Goal: Task Accomplishment & Management: Manage account settings

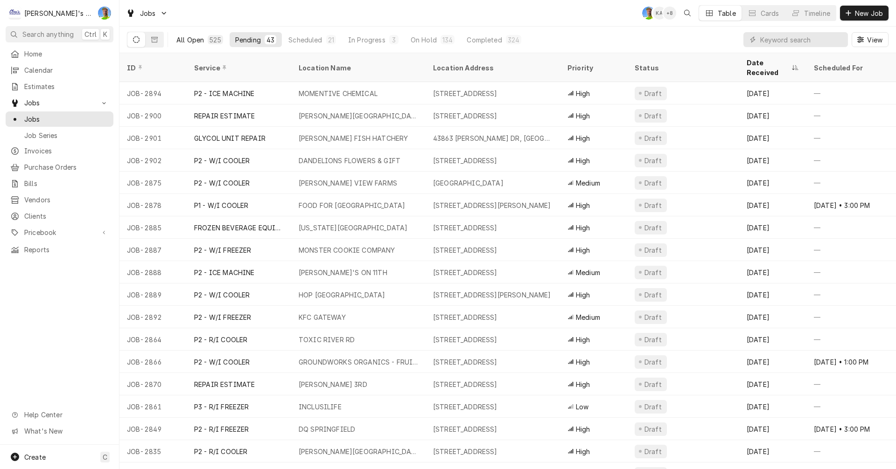
click at [188, 37] on div "All Open" at bounding box center [190, 40] width 28 height 10
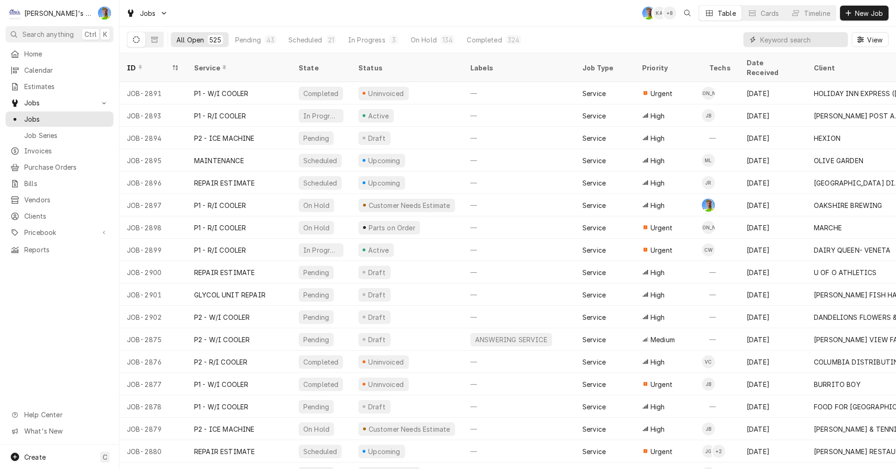
click at [770, 46] on input "Dynamic Content Wrapper" at bounding box center [801, 39] width 83 height 15
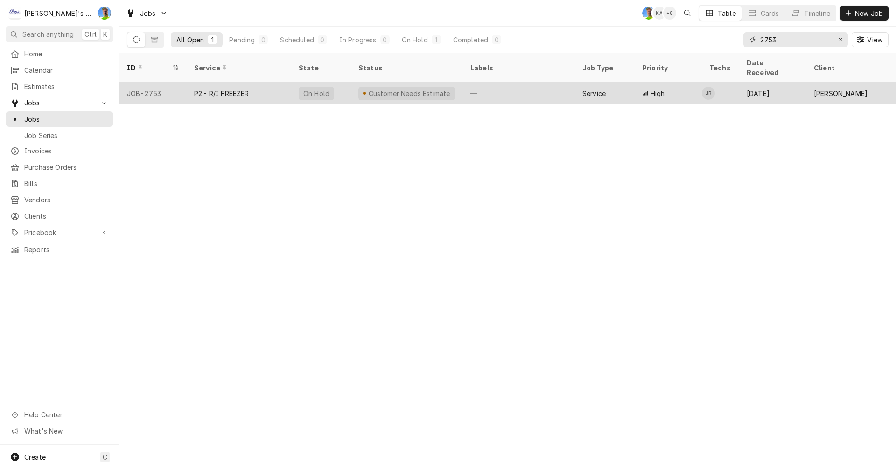
type input "2753"
click at [797, 82] on div "Aug 21" at bounding box center [772, 93] width 67 height 22
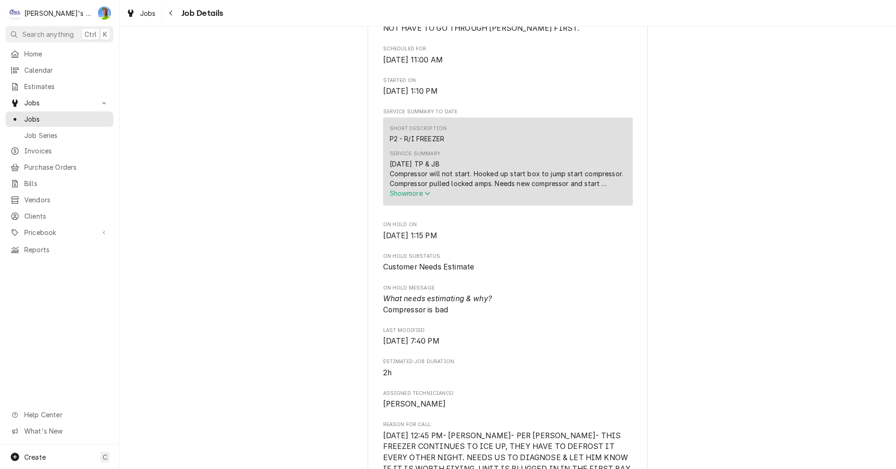
scroll to position [280, 0]
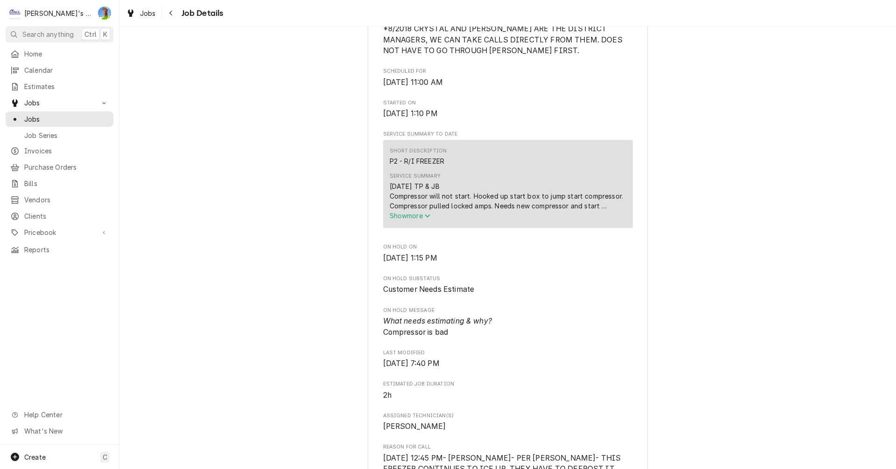
click at [419, 220] on span "Show more" at bounding box center [410, 216] width 41 height 8
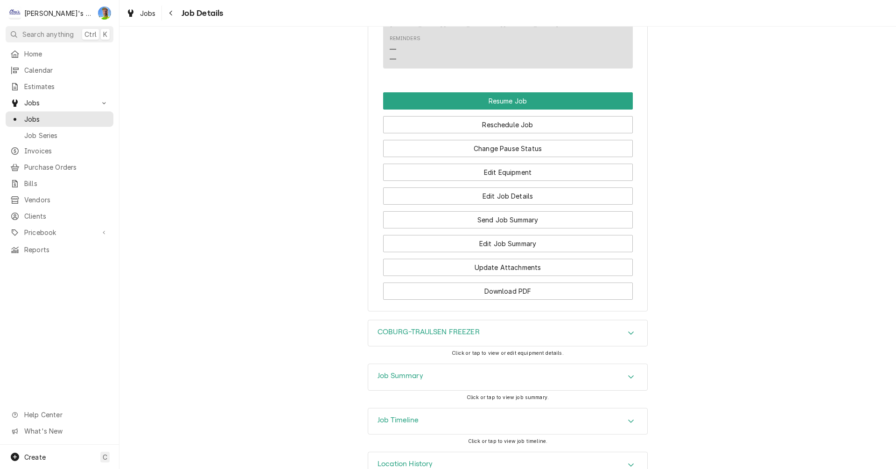
scroll to position [1131, 0]
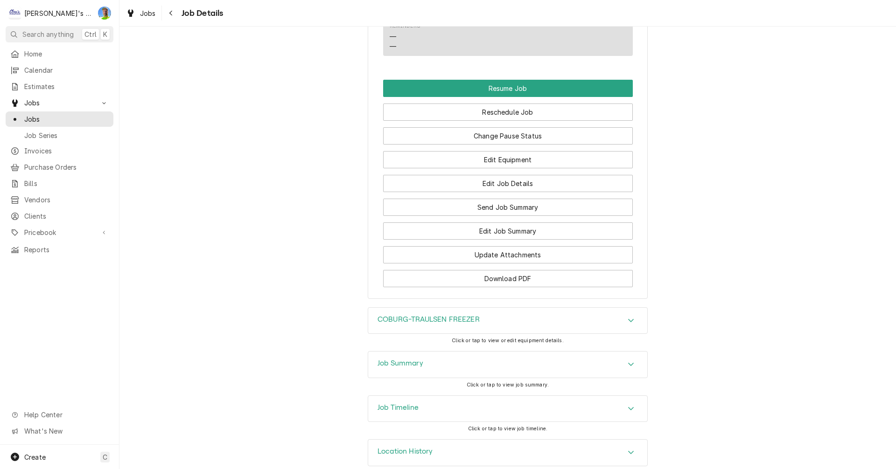
click at [377, 359] on h3 "Job Summary" at bounding box center [400, 363] width 46 height 9
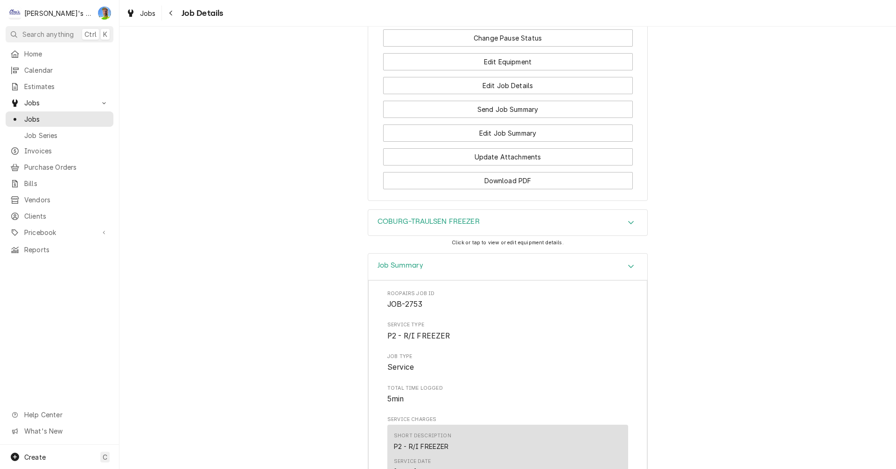
scroll to position [1116, 0]
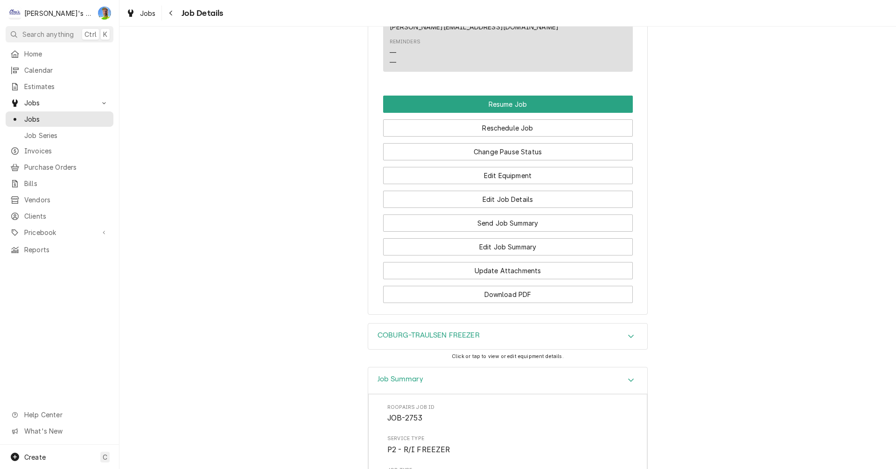
click at [383, 328] on div "COBURG-TRAULSEN FREEZER" at bounding box center [507, 337] width 279 height 26
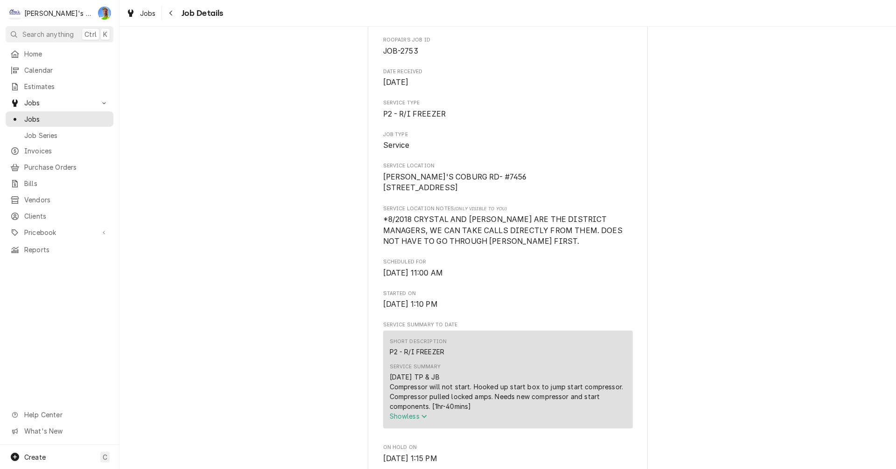
scroll to position [0, 0]
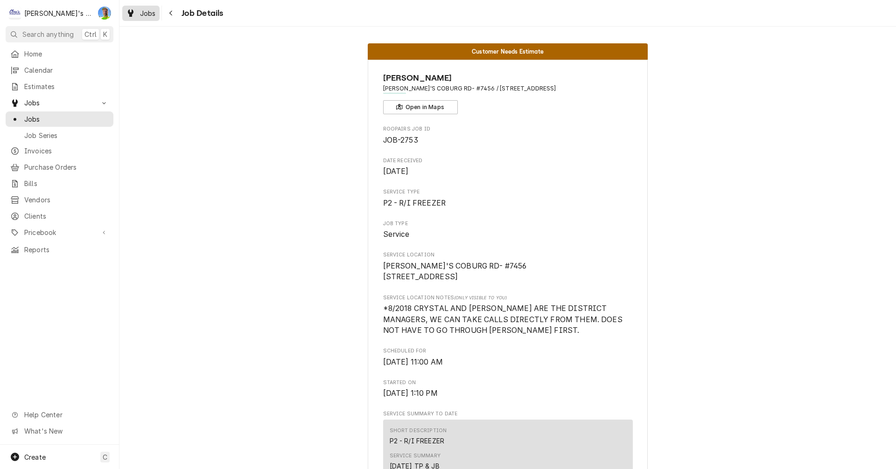
click at [141, 10] on span "Jobs" at bounding box center [148, 13] width 16 height 10
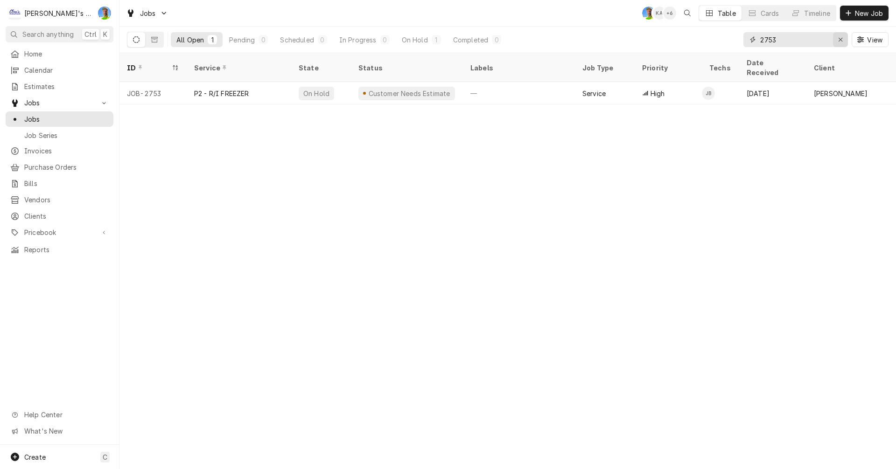
click at [838, 42] on icon "Erase input" at bounding box center [840, 39] width 5 height 7
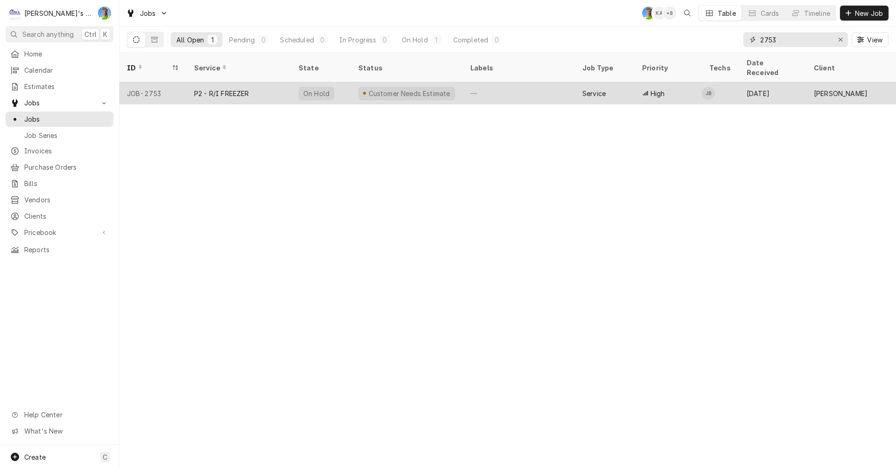
type input "2753"
click at [729, 82] on td "JB" at bounding box center [720, 93] width 37 height 22
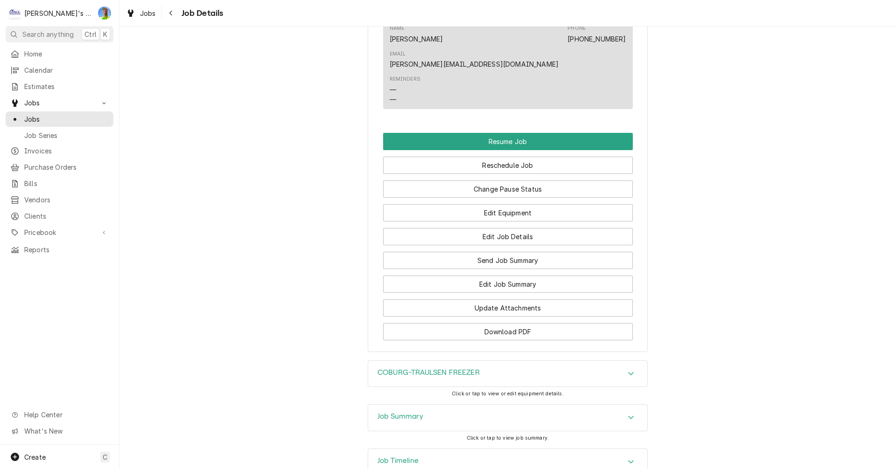
scroll to position [1122, 0]
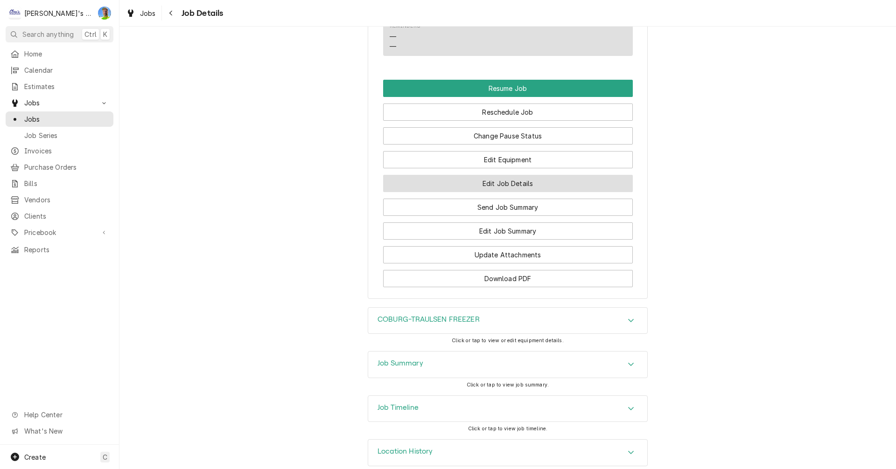
click at [603, 175] on button "Edit Job Details" at bounding box center [508, 183] width 250 height 17
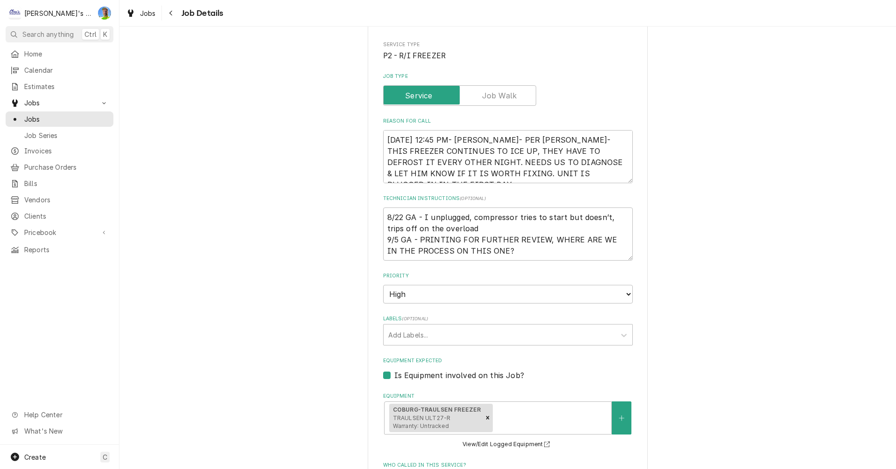
scroll to position [140, 0]
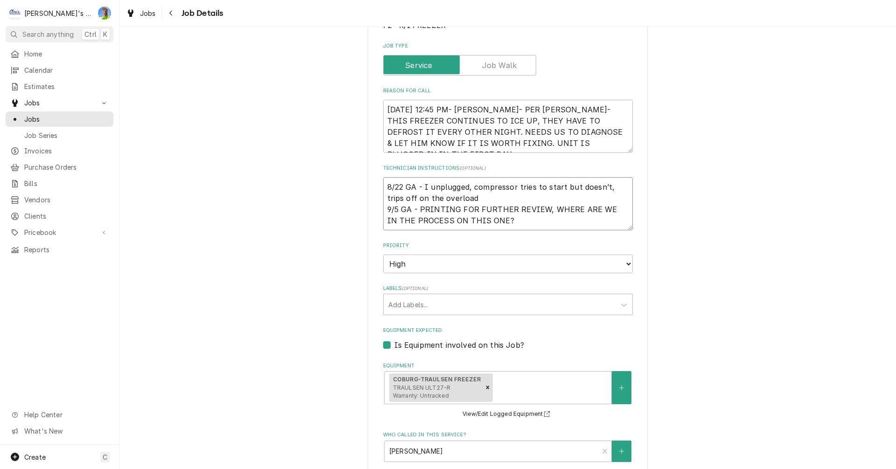
drag, startPoint x: 384, startPoint y: 187, endPoint x: 453, endPoint y: 194, distance: 69.0
click at [453, 194] on textarea "8/22 GA - I unplugged, compressor tries to start but doesn’t, trips off on the …" at bounding box center [508, 203] width 250 height 53
type textarea "x"
type textarea "9/5 GA - PRINTING FOR FURTHER REVIEW, WHERE ARE WE IN THE PROCESS ON THIS ONE?"
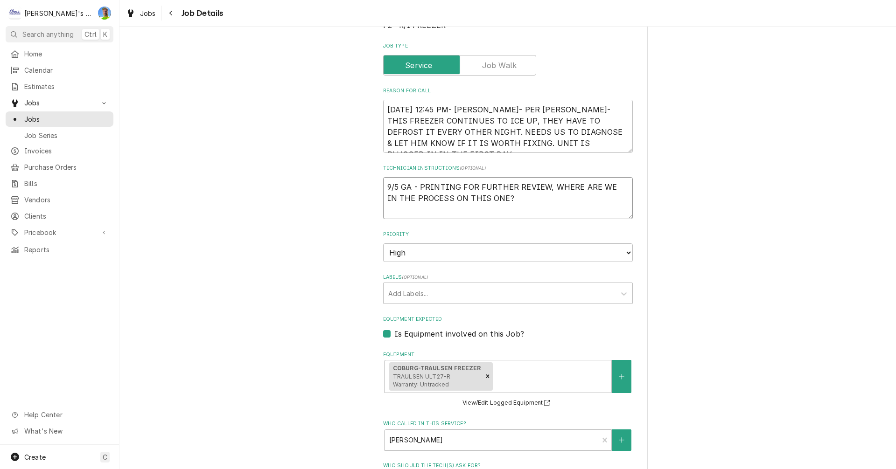
type textarea "x"
type textarea "9/5 GA - PRINTING FOR FURTHER REVIEW, WHERE ARE WE IN THE PROCESS ON THIS ONE?"
type textarea "x"
type textarea "9/5 GA - PRINTING FOR FURTHER REVIEW, WHERE ARE WE IN THE PROCESS ON THIS ONE?"
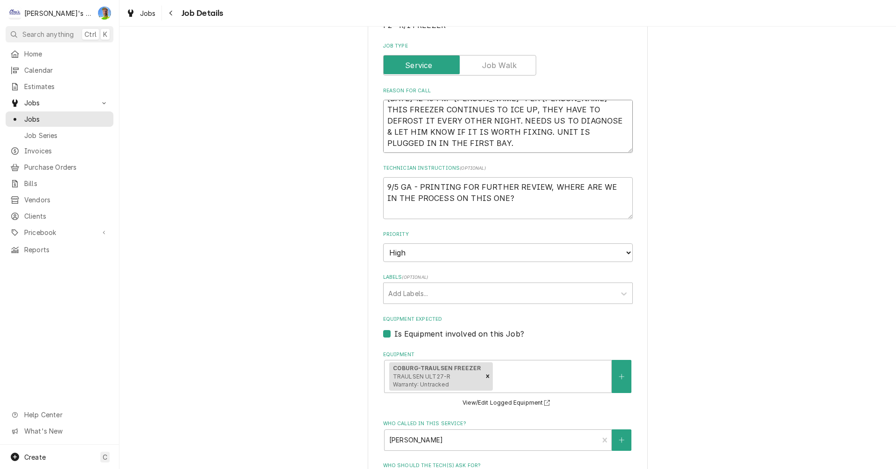
click at [577, 147] on textarea "8/21/2025 12:45 PM- KOREY- PER JEREMY- THIS FREEZER CONTINUES TO ICE UP, THEY H…" at bounding box center [508, 126] width 250 height 53
type textarea "x"
type textarea "8/21/2025 12:45 PM- KOREY- PER JEREMY- THIS FREEZER CONTINUES TO ICE UP, THEY H…"
type textarea "x"
type textarea "8/21/2025 12:45 PM- KOREY- PER JEREMY- THIS FREEZER CONTINUES TO ICE UP, THEY H…"
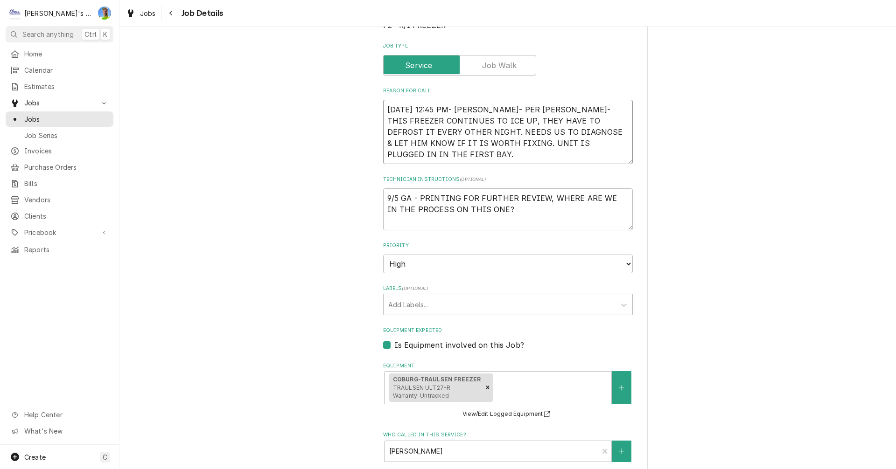
type textarea "x"
type textarea "8/21/2025 12:45 PM- KOREY- PER JEREMY- THIS FREEZER CONTINUES TO ICE UP, THEY H…"
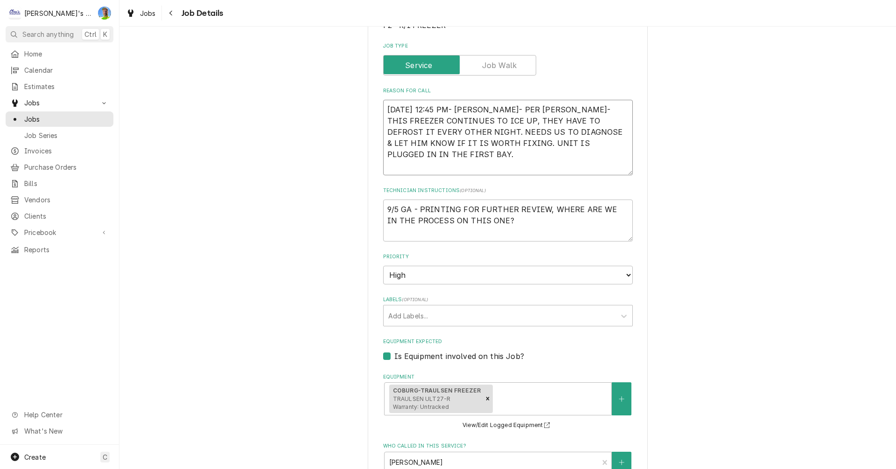
click at [397, 168] on textarea "8/21/2025 12:45 PM- KOREY- PER JEREMY- THIS FREEZER CONTINUES TO ICE UP, THEY H…" at bounding box center [508, 138] width 250 height 76
paste textarea "8/22 GA - I unplugged, compressor tries to start but doesn’t, trips off on the …"
type textarea "x"
type textarea "8/21/2025 12:45 PM- KOREY- PER JEREMY- THIS FREEZER CONTINUES TO ICE UP, THEY H…"
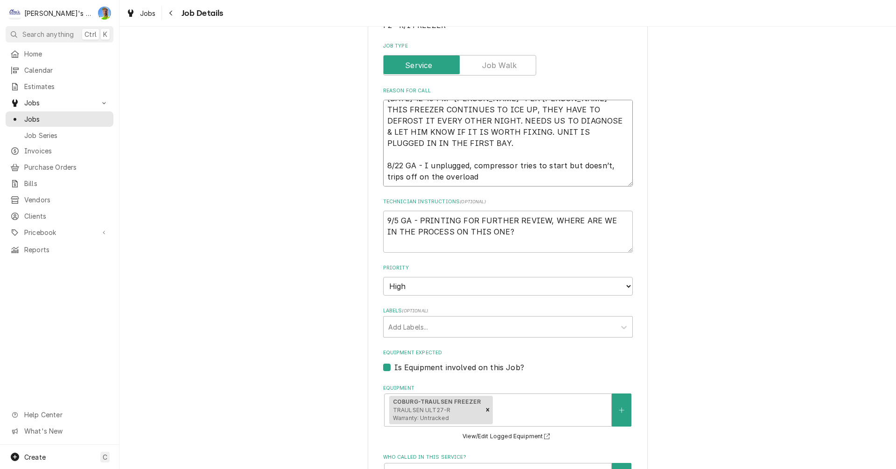
click at [466, 165] on textarea "8/21/2025 12:45 PM- KOREY- PER JEREMY- THIS FREEZER CONTINUES TO ICE UP, THEY H…" at bounding box center [508, 143] width 250 height 87
type textarea "x"
type textarea "8/21/2025 12:45 PM- KOREY- PER JEREMY- THIS FREEZER CONTINUES TO ICE UP, THEY H…"
type textarea "x"
type textarea "8/21/2025 12:45 PM- KOREY- PER JEREMY- THIS FREEZER CONTINUES TO ICE UP, THEY H…"
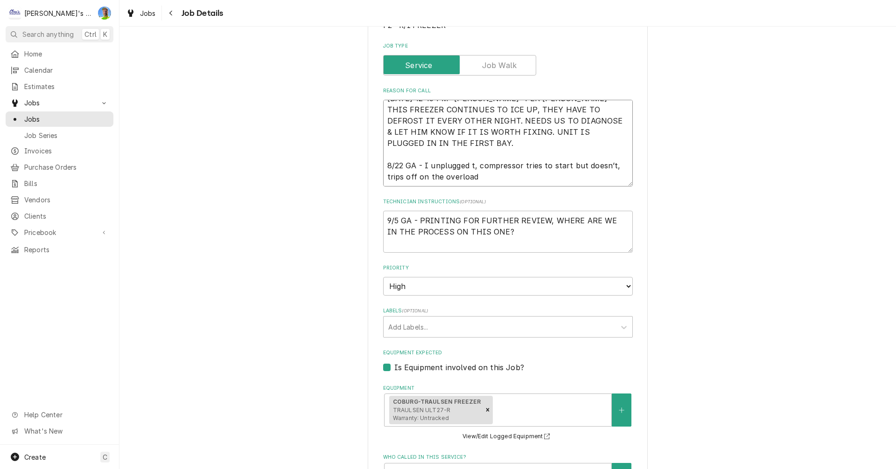
type textarea "x"
type textarea "8/21/2025 12:45 PM- KOREY- PER JEREMY- THIS FREEZER CONTINUES TO ICE UP, THEY H…"
type textarea "x"
type textarea "8/21/2025 12:45 PM- KOREY- PER JEREMY- THIS FREEZER CONTINUES TO ICE UP, THEY H…"
type textarea "x"
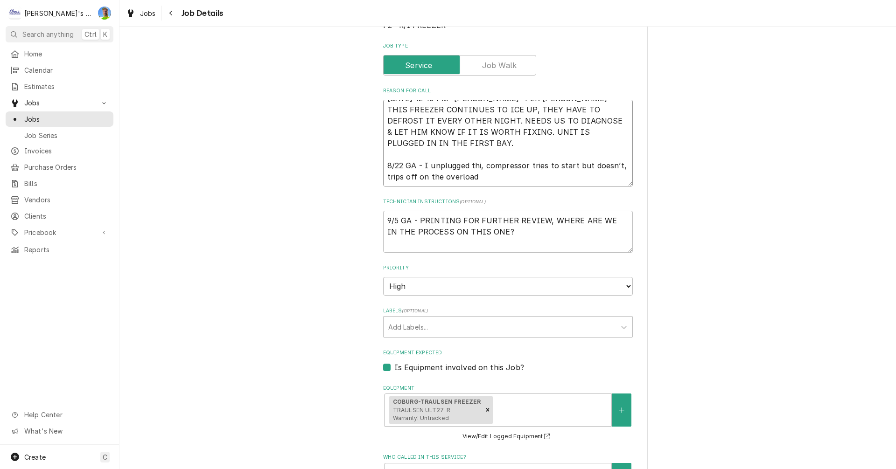
type textarea "8/21/2025 12:45 PM- KOREY- PER JEREMY- THIS FREEZER CONTINUES TO ICE UP, THEY H…"
type textarea "x"
type textarea "8/21/2025 12:45 PM- KOREY- PER JEREMY- THIS FREEZER CONTINUES TO ICE UP, THEY H…"
type textarea "x"
type textarea "8/21/2025 12:45 PM- KOREY- PER JEREMY- THIS FREEZER CONTINUES TO ICE UP, THEY H…"
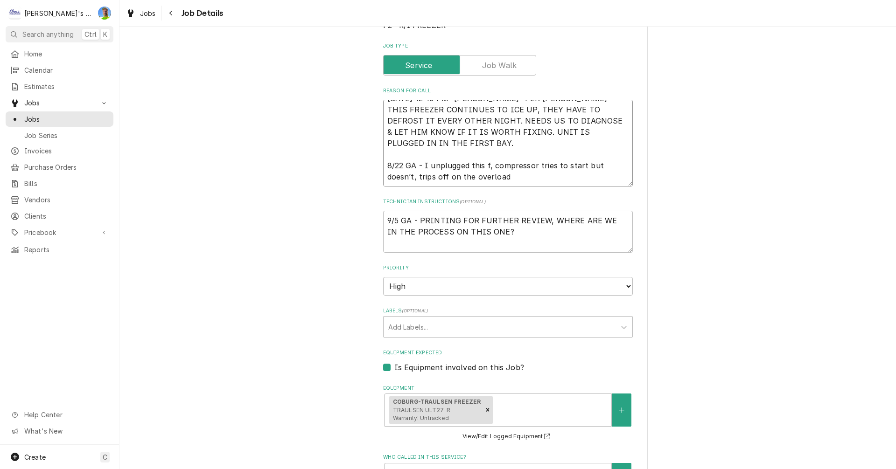
type textarea "x"
type textarea "8/21/2025 12:45 PM- KOREY- PER JEREMY- THIS FREEZER CONTINUES TO ICE UP, THEY H…"
type textarea "x"
type textarea "8/21/2025 12:45 PM- KOREY- PER JEREMY- THIS FREEZER CONTINUES TO ICE UP, THEY H…"
type textarea "x"
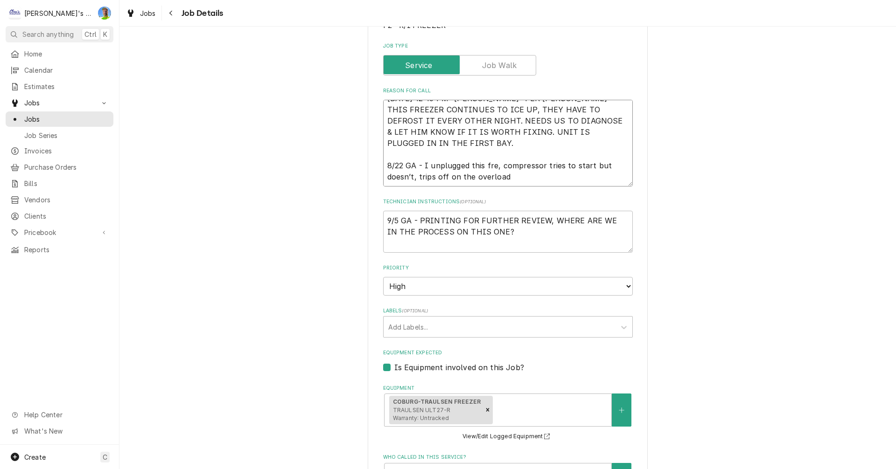
type textarea "8/21/2025 12:45 PM- KOREY- PER JEREMY- THIS FREEZER CONTINUES TO ICE UP, THEY H…"
type textarea "x"
type textarea "8/21/2025 12:45 PM- KOREY- PER JEREMY- THIS FREEZER CONTINUES TO ICE UP, THEY H…"
type textarea "x"
type textarea "8/21/2025 12:45 PM- KOREY- PER JEREMY- THIS FREEZER CONTINUES TO ICE UP, THEY H…"
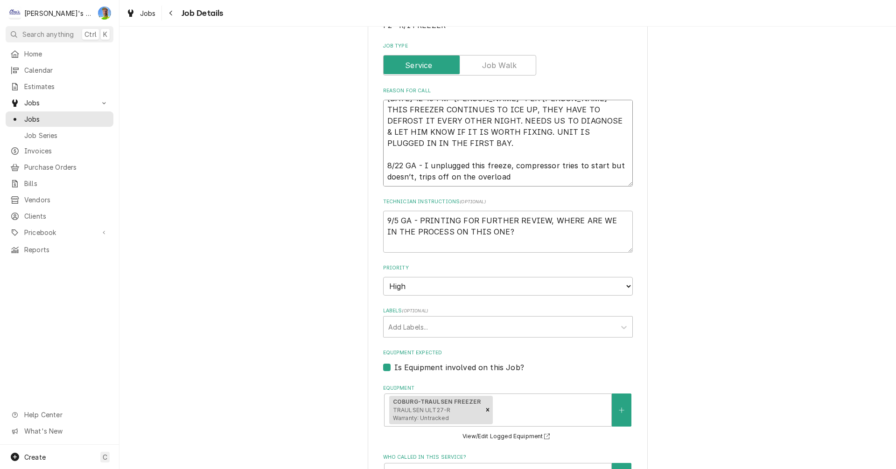
type textarea "x"
type textarea "8/21/2025 12:45 PM- KOREY- PER JEREMY- THIS FREEZER CONTINUES TO ICE UP, THEY H…"
type textarea "x"
type textarea "8/21/2025 12:45 PM- KOREY- PER JEREMY- THIS FREEZER CONTINUES TO ICE UP, THEY H…"
type textarea "x"
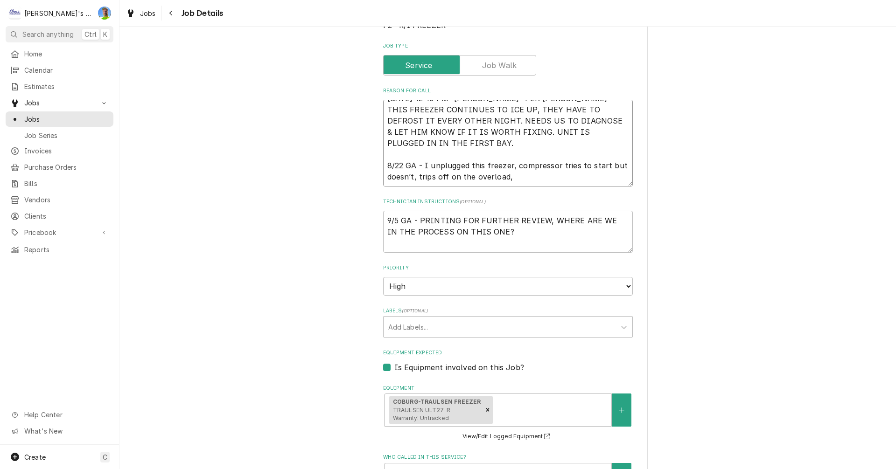
type textarea "8/21/2025 12:45 PM- KOREY- PER JEREMY- THIS FREEZER CONTINUES TO ICE UP, THEY H…"
type textarea "x"
type textarea "8/21/2025 12:45 PM- KOREY- PER JEREMY- THIS FREEZER CONTINUES TO ICE UP, THEY H…"
type textarea "x"
type textarea "8/21/2025 12:45 PM- KOREY- PER JEREMY- THIS FREEZER CONTINUES TO ICE UP, THEY H…"
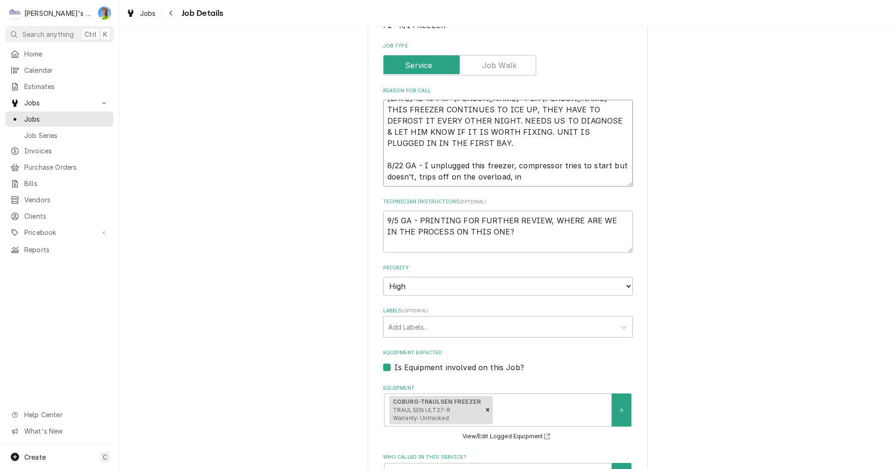
type textarea "x"
type textarea "8/21/2025 12:45 PM- KOREY- PER JEREMY- THIS FREEZER CONTINUES TO ICE UP, THEY H…"
type textarea "x"
type textarea "8/21/2025 12:45 PM- KOREY- PER JEREMY- THIS FREEZER CONTINUES TO ICE UP, THEY H…"
type textarea "x"
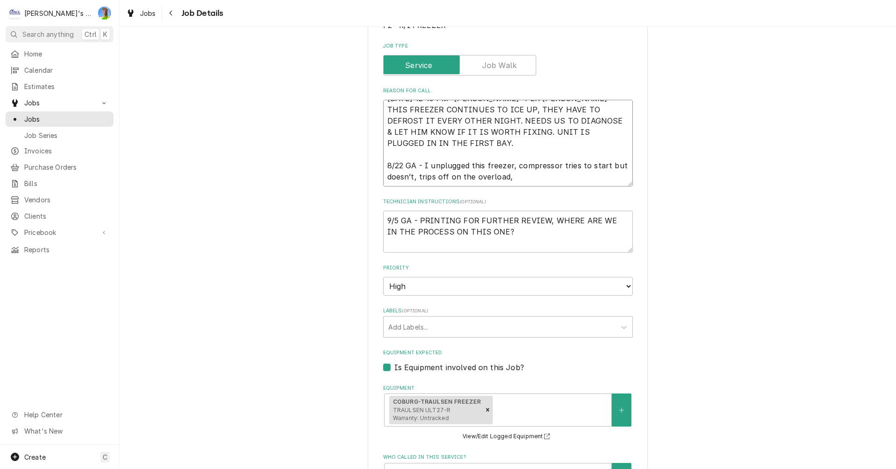
type textarea "8/21/2025 12:45 PM- KOREY- PER JEREMY- THIS FREEZER CONTINUES TO ICE UP, THEY H…"
type textarea "x"
type textarea "8/21/2025 12:45 PM- KOREY- PER JEREMY- THIS FREEZER CONTINUES TO ICE UP, THEY H…"
type textarea "x"
type textarea "8/21/2025 12:45 PM- KOREY- PER JEREMY- THIS FREEZER CONTINUES TO ICE UP, THEY H…"
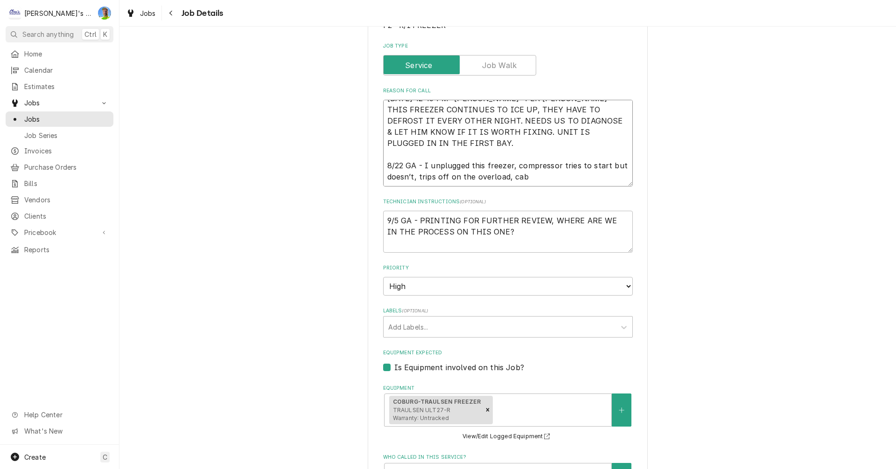
type textarea "x"
type textarea "8/21/2025 12:45 PM- KOREY- PER JEREMY- THIS FREEZER CONTINUES TO ICE UP, THEY H…"
type textarea "x"
type textarea "8/21/2025 12:45 PM- KOREY- PER JEREMY- THIS FREEZER CONTINUES TO ICE UP, THEY H…"
type textarea "x"
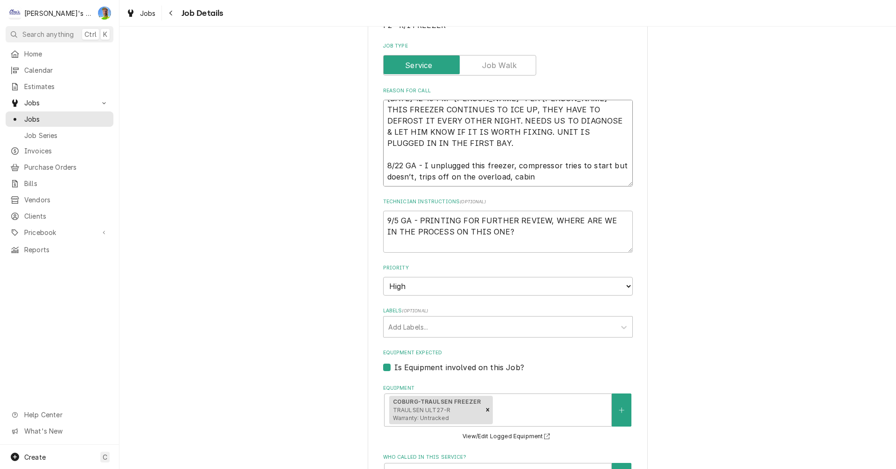
type textarea "8/21/2025 12:45 PM- KOREY- PER JEREMY- THIS FREEZER CONTINUES TO ICE UP, THEY H…"
type textarea "x"
type textarea "8/21/2025 12:45 PM- KOREY- PER JEREMY- THIS FREEZER CONTINUES TO ICE UP, THEY H…"
type textarea "x"
type textarea "8/21/2025 12:45 PM- KOREY- PER JEREMY- THIS FREEZER CONTINUES TO ICE UP, THEY H…"
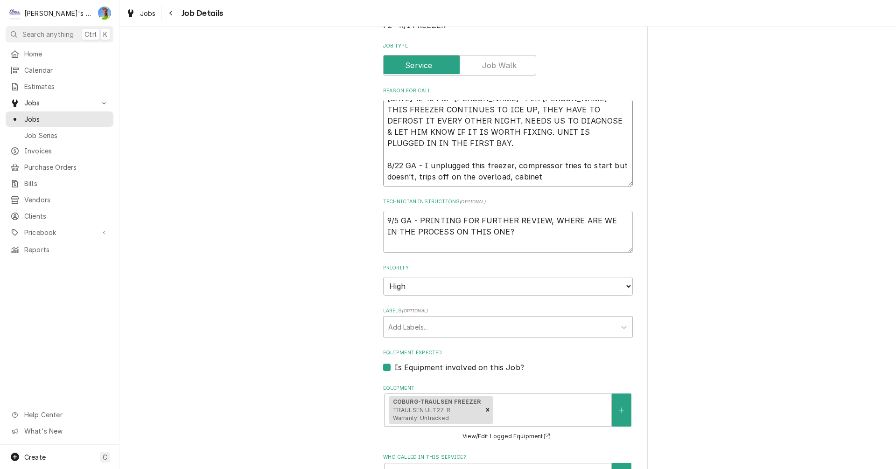
type textarea "x"
type textarea "8/21/2025 12:45 PM- KOREY- PER JEREMY- THIS FREEZER CONTINUES TO ICE UP, THEY H…"
type textarea "x"
type textarea "8/21/2025 12:45 PM- KOREY- PER JEREMY- THIS FREEZER CONTINUES TO ICE UP, THEY H…"
type textarea "x"
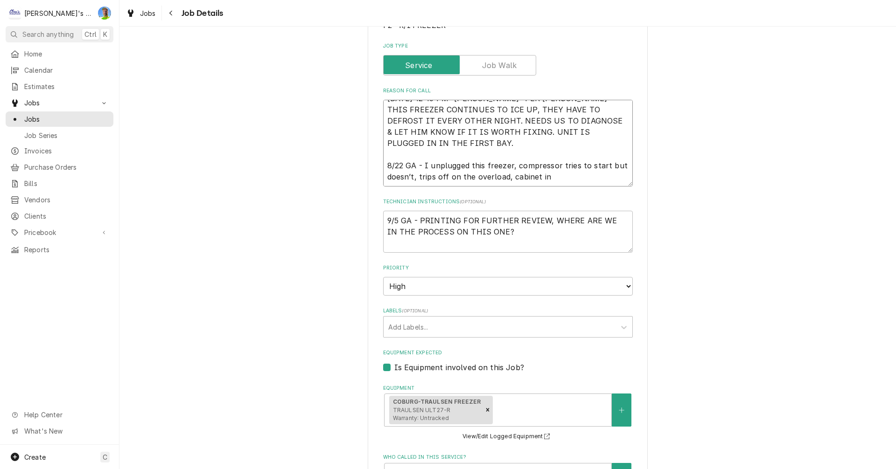
type textarea "8/21/2025 12:45 PM- KOREY- PER JEREMY- THIS FREEZER CONTINUES TO ICE UP, THEY H…"
type textarea "x"
type textarea "8/21/2025 12:45 PM- KOREY- PER JEREMY- THIS FREEZER CONTINUES TO ICE UP, THEY H…"
type textarea "x"
type textarea "8/21/2025 12:45 PM- KOREY- PER JEREMY- THIS FREEZER CONTINUES TO ICE UP, THEY H…"
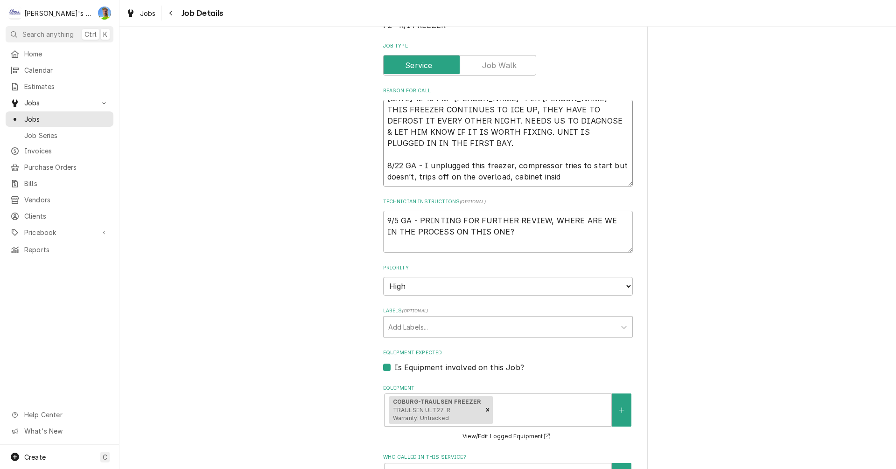
type textarea "x"
type textarea "8/21/2025 12:45 PM- KOREY- PER JEREMY- THIS FREEZER CONTINUES TO ICE UP, THEY H…"
type textarea "x"
type textarea "8/21/2025 12:45 PM- KOREY- PER JEREMY- THIS FREEZER CONTINUES TO ICE UP, THEY H…"
type textarea "x"
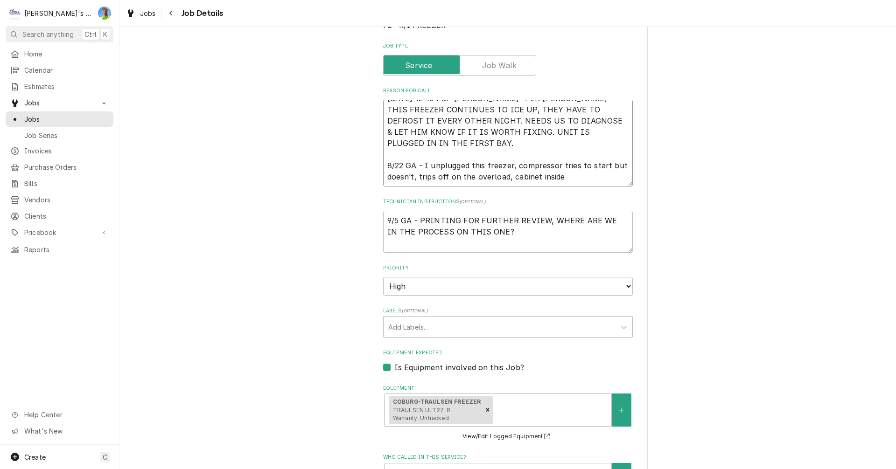
type textarea "8/21/2025 12:45 PM- KOREY- PER JEREMY- THIS FREEZER CONTINUES TO ICE UP, THEY H…"
type textarea "x"
type textarea "8/21/2025 12:45 PM- KOREY- PER JEREMY- THIS FREEZER CONTINUES TO ICE UP, THEY H…"
type textarea "x"
type textarea "8/21/2025 12:45 PM- KOREY- PER JEREMY- THIS FREEZER CONTINUES TO ICE UP, THEY H…"
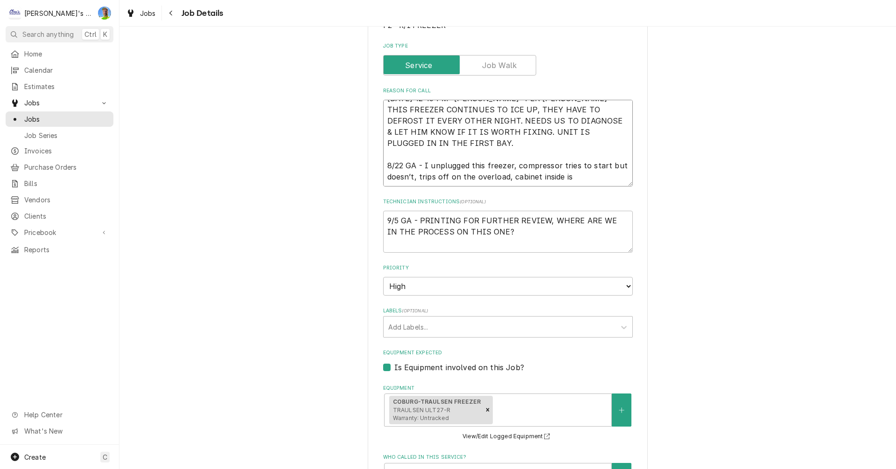
type textarea "x"
type textarea "8/21/2025 12:45 PM- KOREY- PER JEREMY- THIS FREEZER CONTINUES TO ICE UP, THEY H…"
type textarea "x"
type textarea "8/21/2025 12:45 PM- KOREY- PER JEREMY- THIS FREEZER CONTINUES TO ICE UP, THEY H…"
type textarea "x"
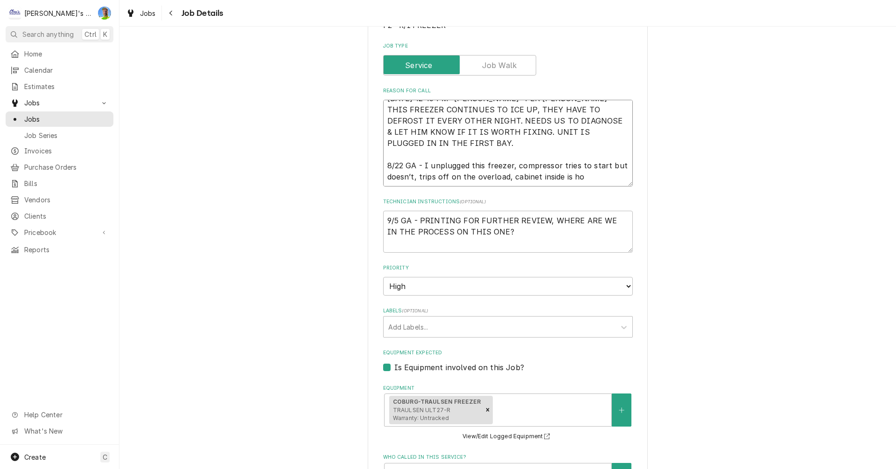
type textarea "8/21/2025 12:45 PM- KOREY- PER JEREMY- THIS FREEZER CONTINUES TO ICE UP, THEY H…"
type textarea "x"
type textarea "8/21/2025 12:45 PM- KOREY- PER JEREMY- THIS FREEZER CONTINUES TO ICE UP, THEY H…"
type textarea "x"
type textarea "8/21/2025 12:45 PM- KOREY- PER JEREMY- THIS FREEZER CONTINUES TO ICE UP, THEY H…"
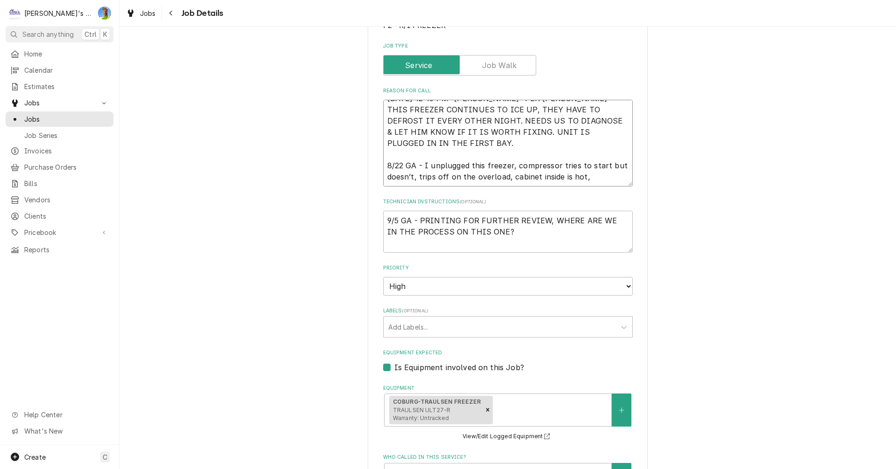
type textarea "x"
type textarea "8/21/2025 12:45 PM- KOREY- PER JEREMY- THIS FREEZER CONTINUES TO ICE UP, THEY H…"
type textarea "x"
type textarea "8/21/2025 12:45 PM- KOREY- PER JEREMY- THIS FREEZER CONTINUES TO ICE UP, THEY H…"
type textarea "x"
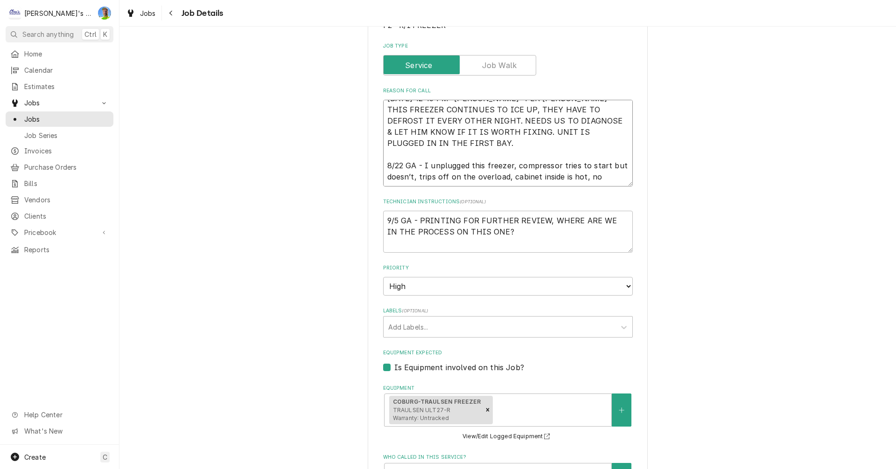
type textarea "8/21/2025 12:45 PM- KOREY- PER JEREMY- THIS FREEZER CONTINUES TO ICE UP, THEY H…"
type textarea "x"
type textarea "8/21/2025 12:45 PM- KOREY- PER JEREMY- THIS FREEZER CONTINUES TO ICE UP, THEY H…"
type textarea "x"
type textarea "8/21/2025 12:45 PM- KOREY- PER JEREMY- THIS FREEZER CONTINUES TO ICE UP, THEY H…"
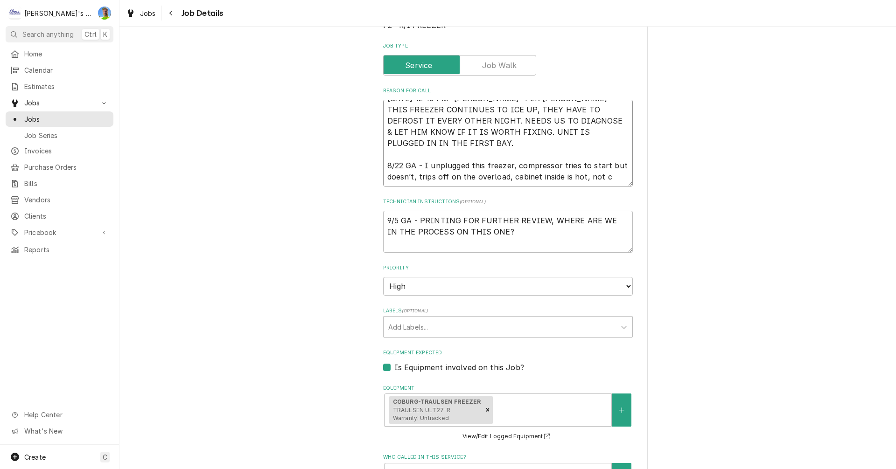
type textarea "x"
type textarea "8/21/2025 12:45 PM- KOREY- PER JEREMY- THIS FREEZER CONTINUES TO ICE UP, THEY H…"
type textarea "x"
type textarea "8/21/2025 12:45 PM- KOREY- PER JEREMY- THIS FREEZER CONTINUES TO ICE UP, THEY H…"
type textarea "x"
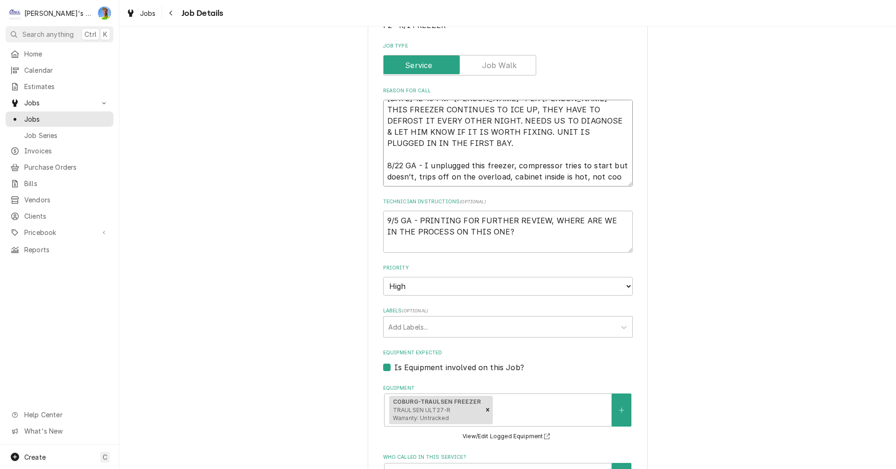
type textarea "8/21/2025 12:45 PM- KOREY- PER JEREMY- THIS FREEZER CONTINUES TO ICE UP, THEY H…"
type textarea "x"
type textarea "8/21/2025 12:45 PM- KOREY- PER JEREMY- THIS FREEZER CONTINUES TO ICE UP, THEY H…"
type textarea "x"
type textarea "8/21/2025 12:45 PM- KOREY- PER JEREMY- THIS FREEZER CONTINUES TO ICE UP, THEY H…"
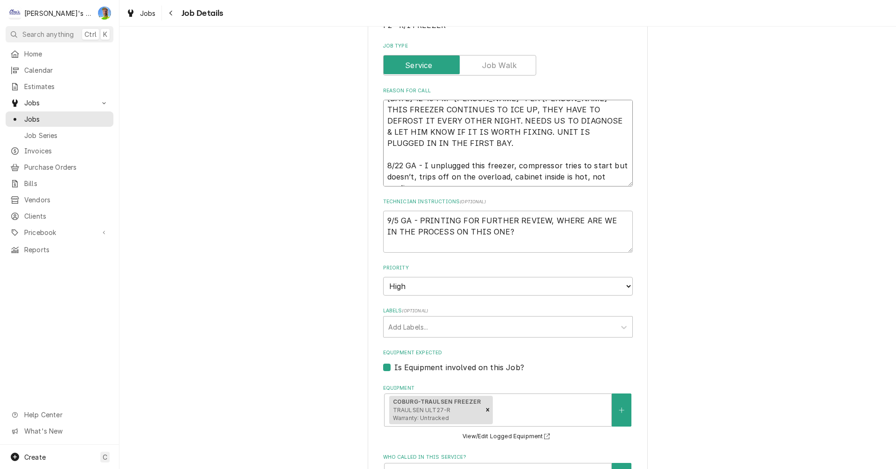
type textarea "x"
type textarea "8/21/2025 12:45 PM- KOREY- PER JEREMY- THIS FREEZER CONTINUES TO ICE UP, THEY H…"
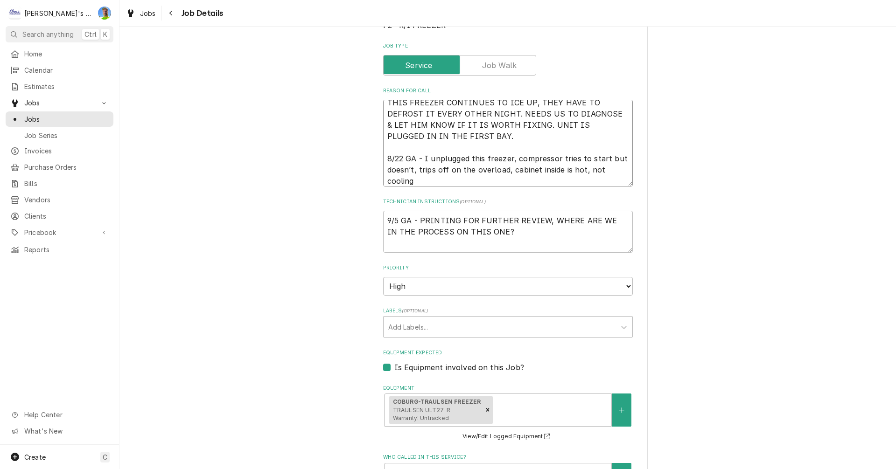
type textarea "x"
type textarea "8/21/2025 12:45 PM- KOREY- PER JEREMY- THIS FREEZER CONTINUES TO ICE UP, THEY H…"
type textarea "x"
type textarea "8/21/2025 12:45 PM- KOREY- PER JEREMY- THIS FREEZER CONTINUES TO ICE UP, THEY H…"
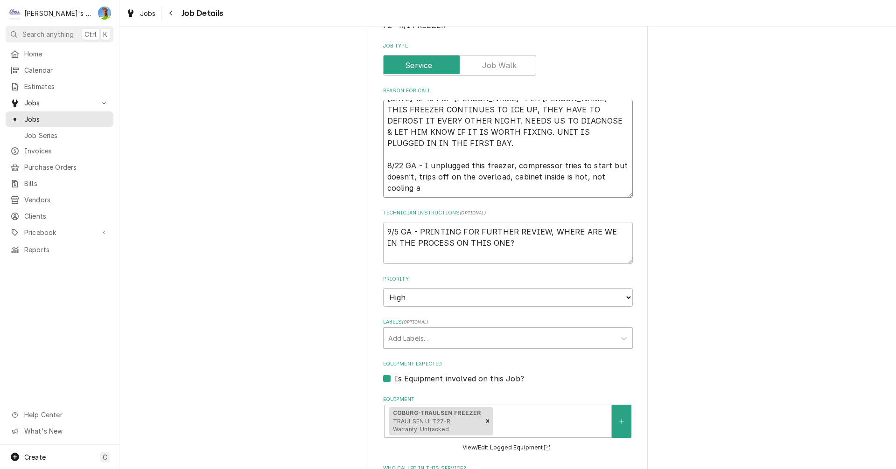
type textarea "x"
type textarea "8/21/2025 12:45 PM- KOREY- PER JEREMY- THIS FREEZER CONTINUES TO ICE UP, THEY H…"
type textarea "x"
type textarea "8/21/2025 12:45 PM- KOREY- PER JEREMY- THIS FREEZER CONTINUES TO ICE UP, THEY H…"
type textarea "x"
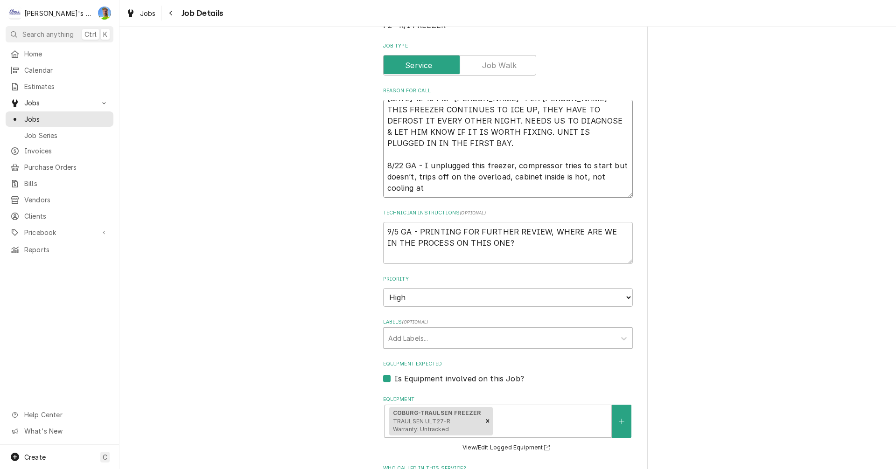
type textarea "8/21/2025 12:45 PM- KOREY- PER JEREMY- THIS FREEZER CONTINUES TO ICE UP, THEY H…"
type textarea "x"
type textarea "8/21/2025 12:45 PM- KOREY- PER JEREMY- THIS FREEZER CONTINUES TO ICE UP, THEY H…"
type textarea "x"
type textarea "8/21/2025 12:45 PM- KOREY- PER JEREMY- THIS FREEZER CONTINUES TO ICE UP, THEY H…"
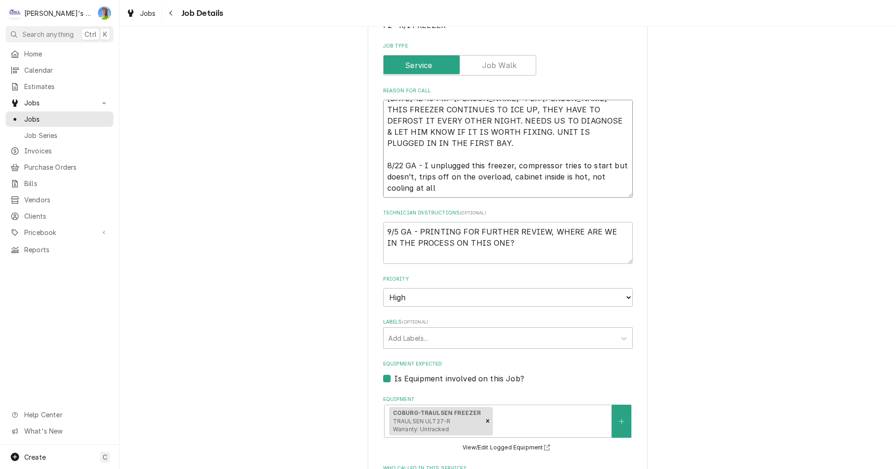
type textarea "x"
type textarea "8/21/2025 12:45 PM- KOREY- PER JEREMY- THIS FREEZER CONTINUES TO ICE UP, THEY H…"
type textarea "x"
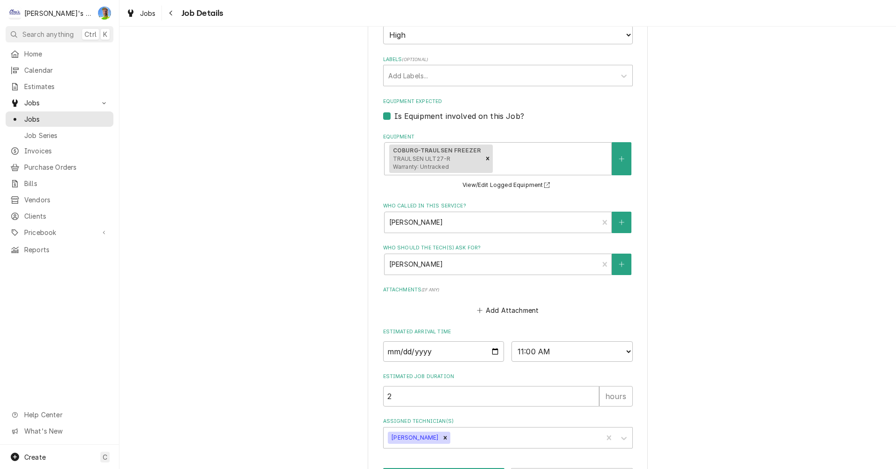
scroll to position [439, 0]
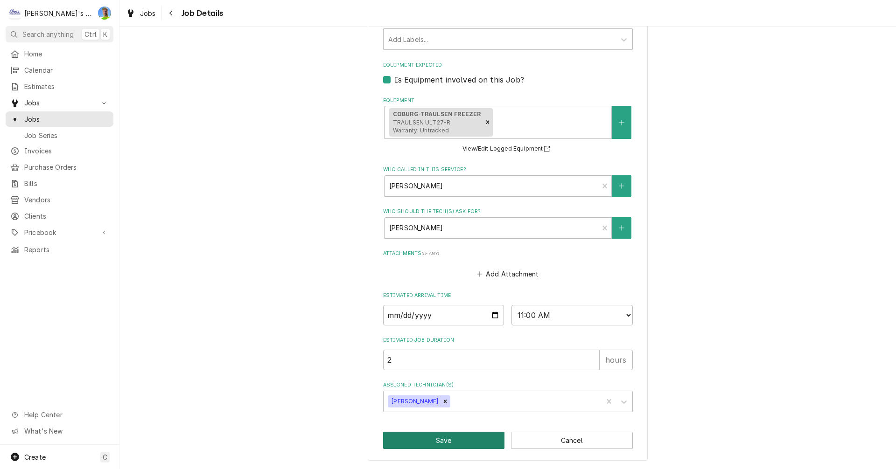
type textarea "8/21/2025 12:45 PM- KOREY- PER JEREMY- THIS FREEZER CONTINUES TO ICE UP, THEY H…"
click at [455, 440] on button "Save" at bounding box center [444, 440] width 122 height 17
type textarea "x"
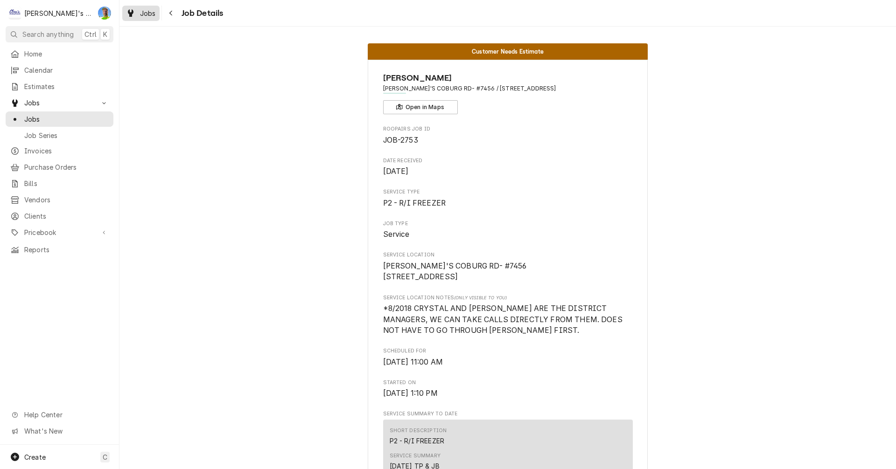
click at [140, 14] on span "Jobs" at bounding box center [148, 13] width 16 height 10
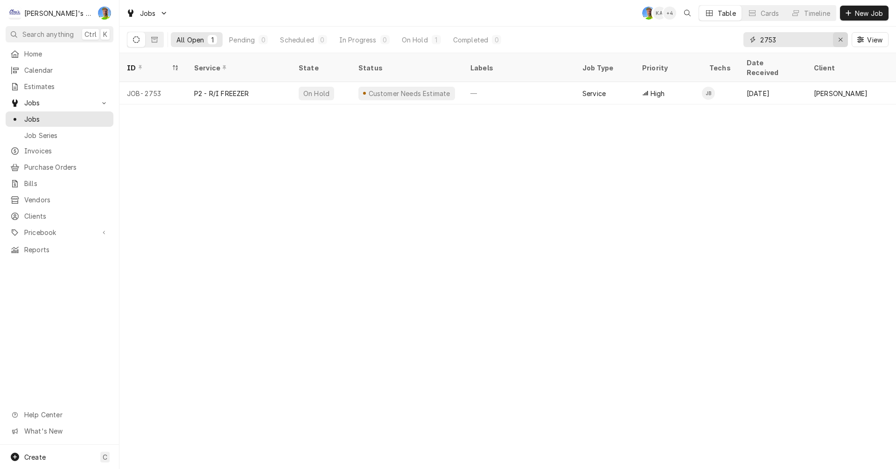
click at [838, 41] on icon "Erase input" at bounding box center [840, 40] width 4 height 4
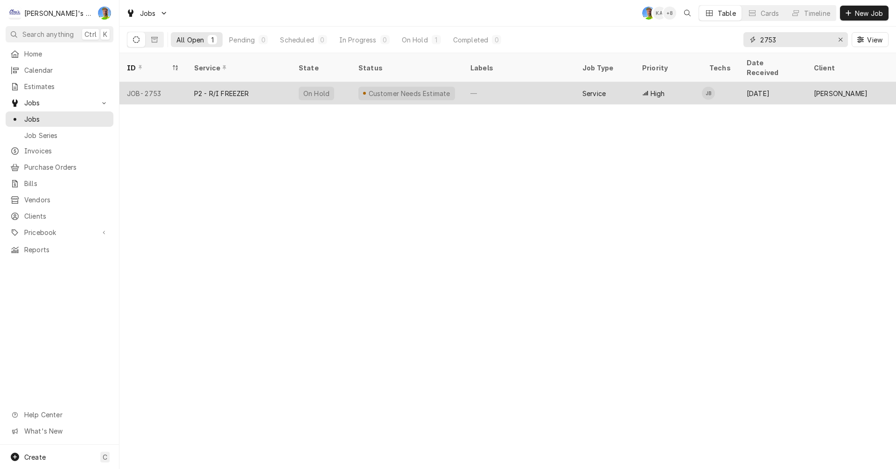
type input "2753"
click at [749, 85] on div "[DATE]" at bounding box center [772, 93] width 67 height 22
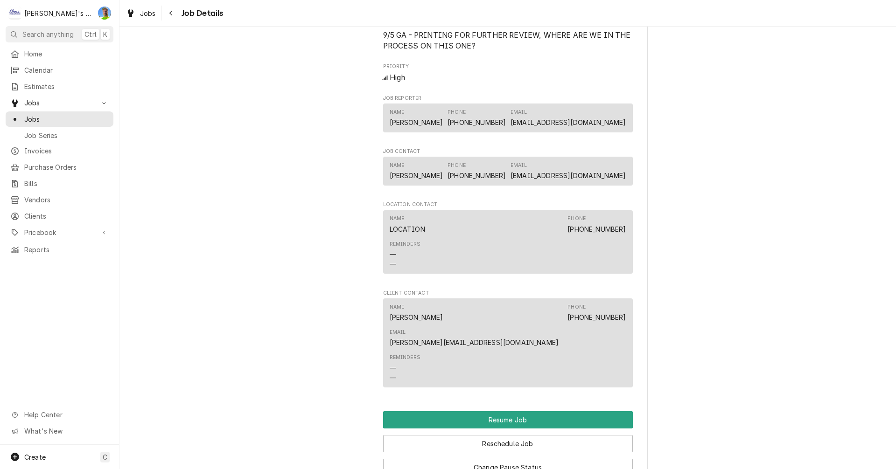
scroll to position [887, 0]
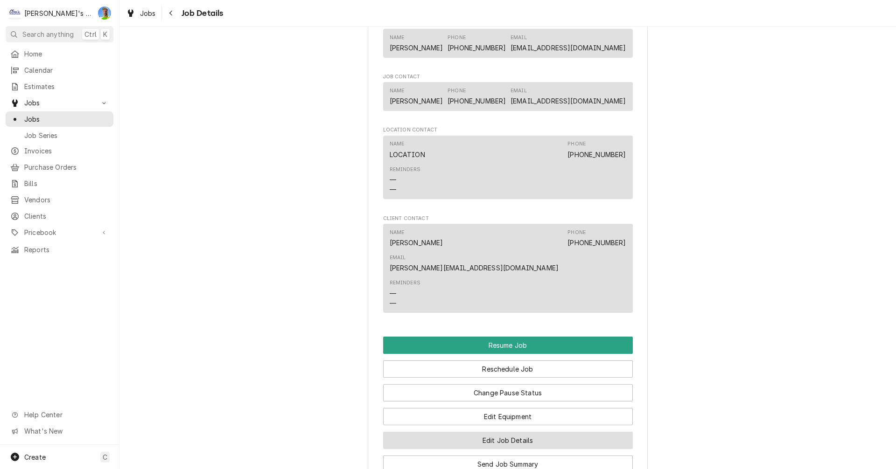
click at [622, 432] on button "Edit Job Details" at bounding box center [508, 440] width 250 height 17
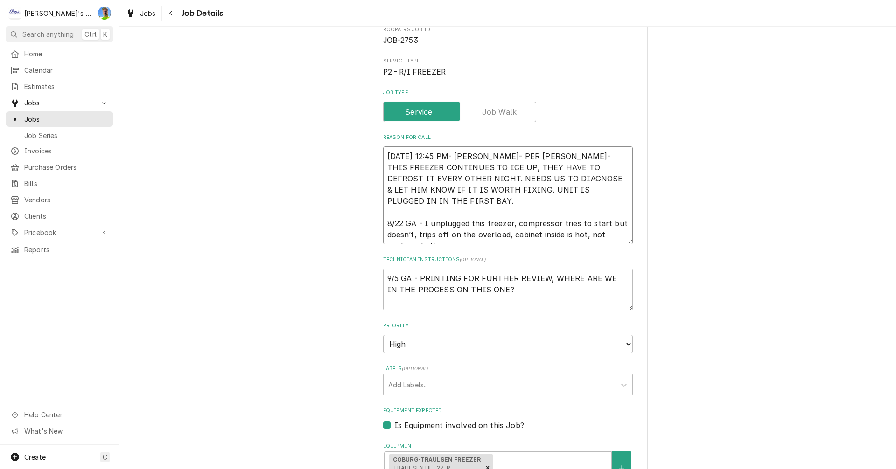
scroll to position [11, 0]
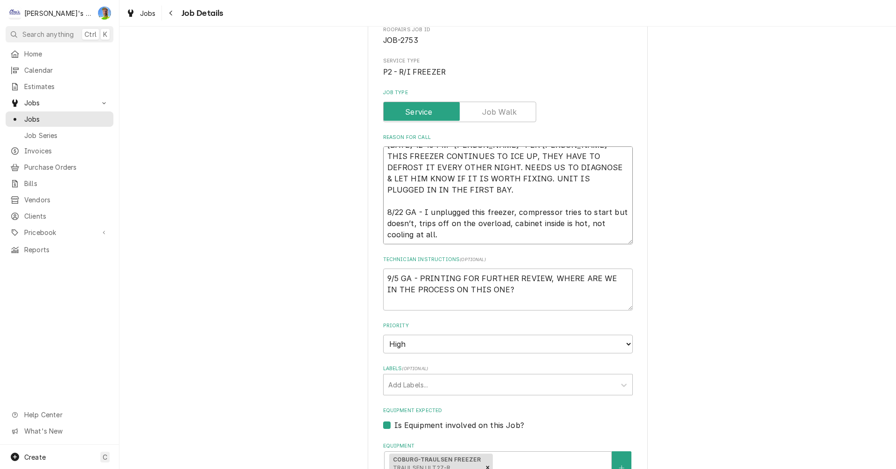
click at [564, 240] on textarea "8/21/2025 12:45 PM- KOREY- PER JEREMY- THIS FREEZER CONTINUES TO ICE UP, THEY H…" at bounding box center [508, 196] width 250 height 98
type textarea "x"
type textarea "8/21/2025 12:45 PM- KOREY- PER JEREMY- THIS FREEZER CONTINUES TO ICE UP, THEY H…"
type textarea "x"
type textarea "8/21/2025 12:45 PM- KOREY- PER JEREMY- THIS FREEZER CONTINUES TO ICE UP, THEY H…"
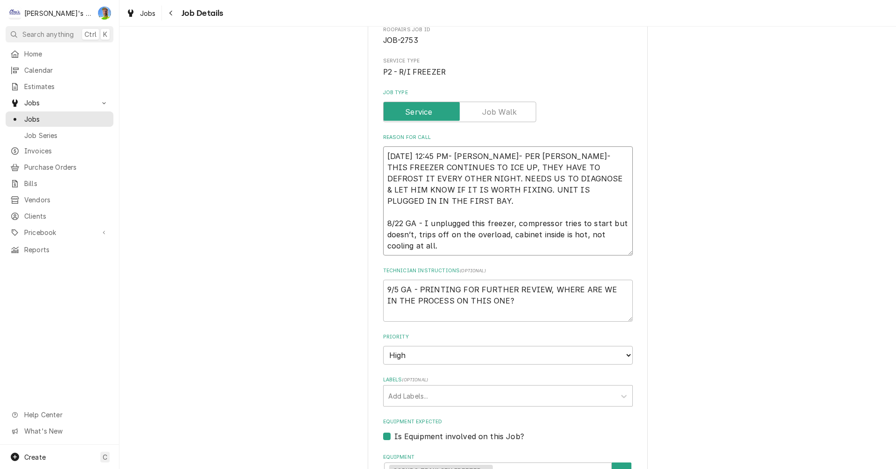
type textarea "x"
type textarea "8/21/2025 12:45 PM- KOREY- PER JEREMY- THIS FREEZER CONTINUES TO ICE UP, THEY H…"
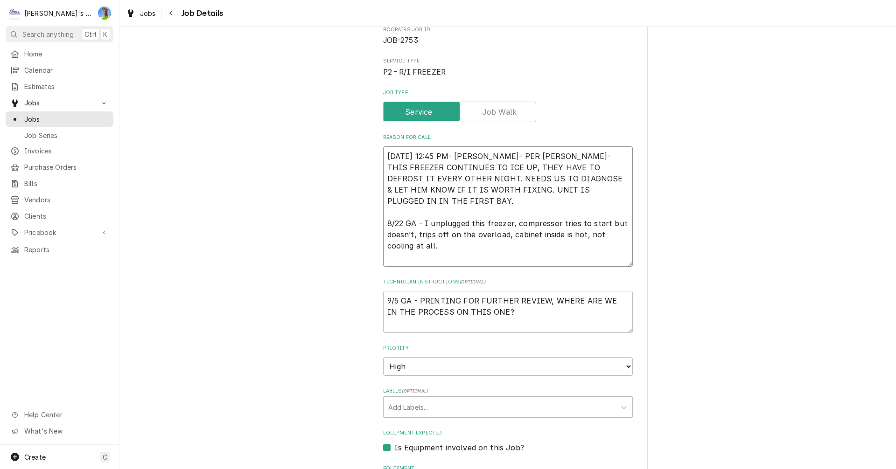
type textarea "x"
type textarea "8/21/2025 12:45 PM- KOREY- PER JEREMY- THIS FREEZER CONTINUES TO ICE UP, THEY H…"
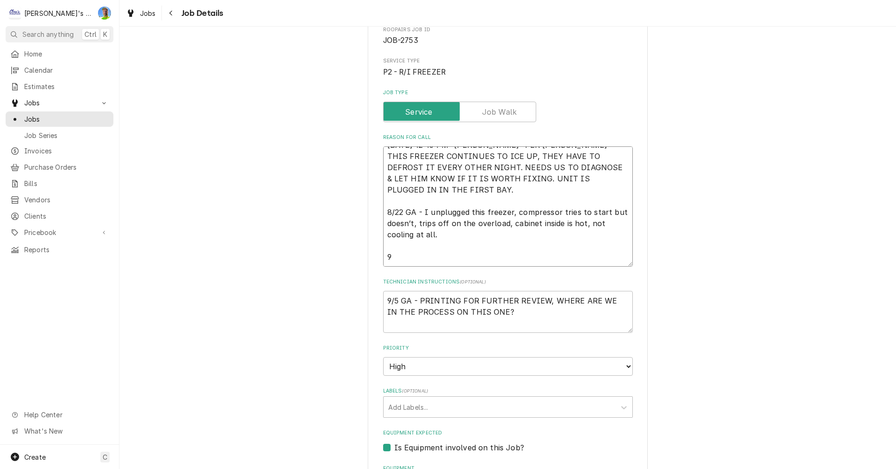
type textarea "x"
type textarea "8/21/2025 12:45 PM- KOREY- PER JEREMY- THIS FREEZER CONTINUES TO ICE UP, THEY H…"
type textarea "x"
type textarea "8/21/2025 12:45 PM- KOREY- PER JEREMY- THIS FREEZER CONTINUES TO ICE UP, THEY H…"
type textarea "x"
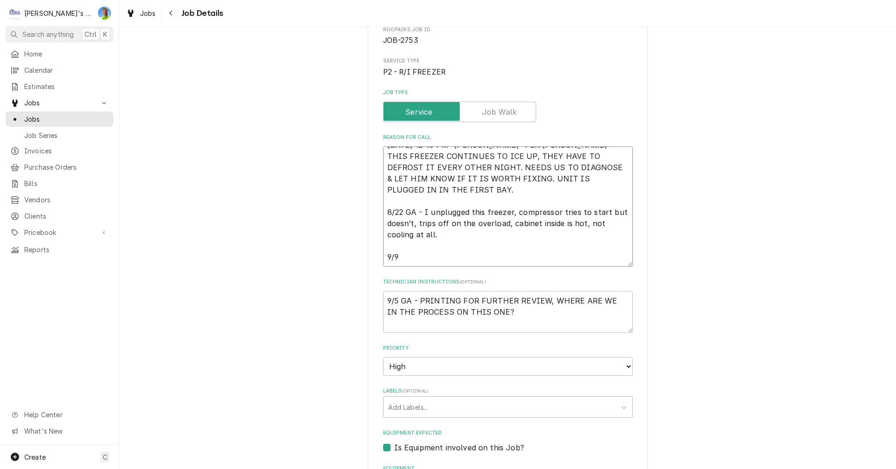
type textarea "8/21/2025 12:45 PM- KOREY- PER JEREMY- THIS FREEZER CONTINUES TO ICE UP, THEY H…"
type textarea "x"
type textarea "8/21/2025 12:45 PM- KOREY- PER JEREMY- THIS FREEZER CONTINUES TO ICE UP, THEY H…"
type textarea "x"
type textarea "8/21/2025 12:45 PM- KOREY- PER JEREMY- THIS FREEZER CONTINUES TO ICE UP, THEY H…"
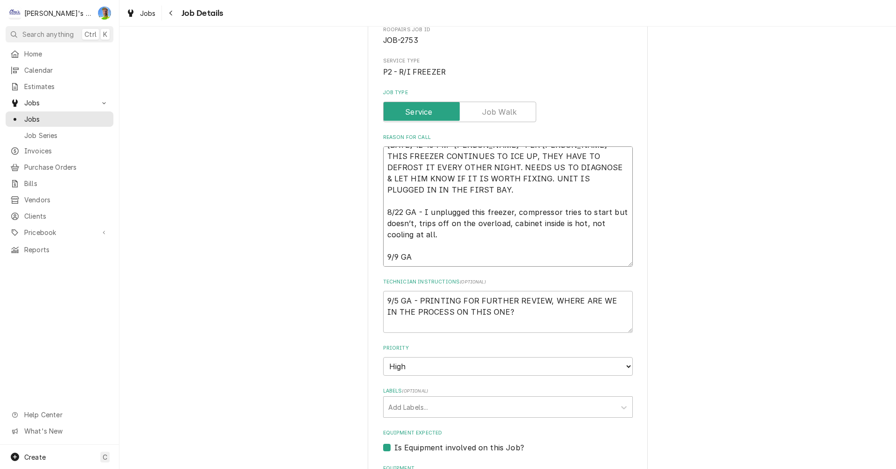
type textarea "x"
type textarea "8/21/2025 12:45 PM- KOREY- PER JEREMY- THIS FREEZER CONTINUES TO ICE UP, THEY H…"
type textarea "x"
type textarea "8/21/2025 12:45 PM- KOREY- PER JEREMY- THIS FREEZER CONTINUES TO ICE UP, THEY H…"
type textarea "x"
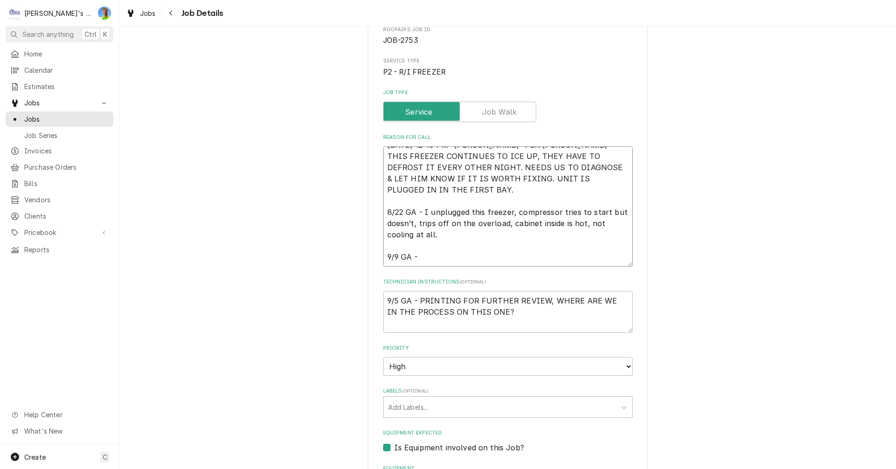
type textarea "8/21/2025 12:45 PM- KOREY- PER JEREMY- THIS FREEZER CONTINUES TO ICE UP, THEY H…"
type textarea "x"
type textarea "8/21/2025 12:45 PM- KOREY- PER JEREMY- THIS FREEZER CONTINUES TO ICE UP, THEY H…"
type textarea "x"
type textarea "8/21/2025 12:45 PM- KOREY- PER JEREMY- THIS FREEZER CONTINUES TO ICE UP, THEY H…"
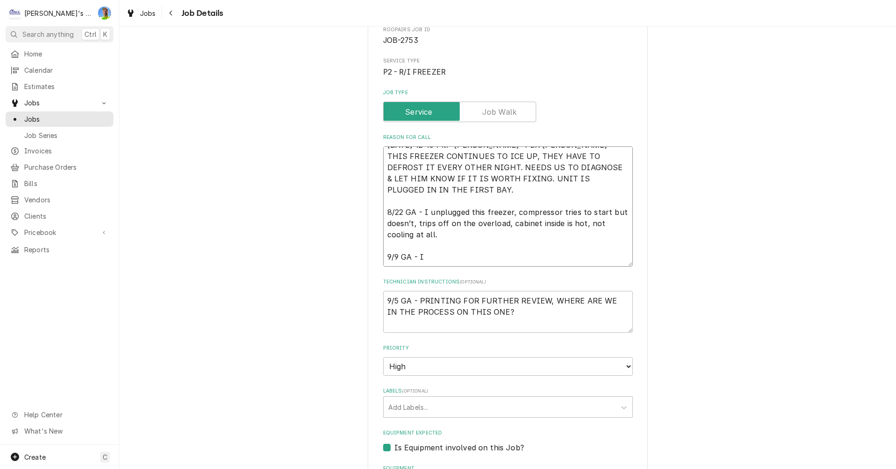
type textarea "x"
type textarea "8/21/2025 12:45 PM- KOREY- PER JEREMY- THIS FREEZER CONTINUES TO ICE UP, THEY H…"
type textarea "x"
type textarea "8/21/2025 12:45 PM- KOREY- PER JEREMY- THIS FREEZER CONTINUES TO ICE UP, THEY H…"
type textarea "x"
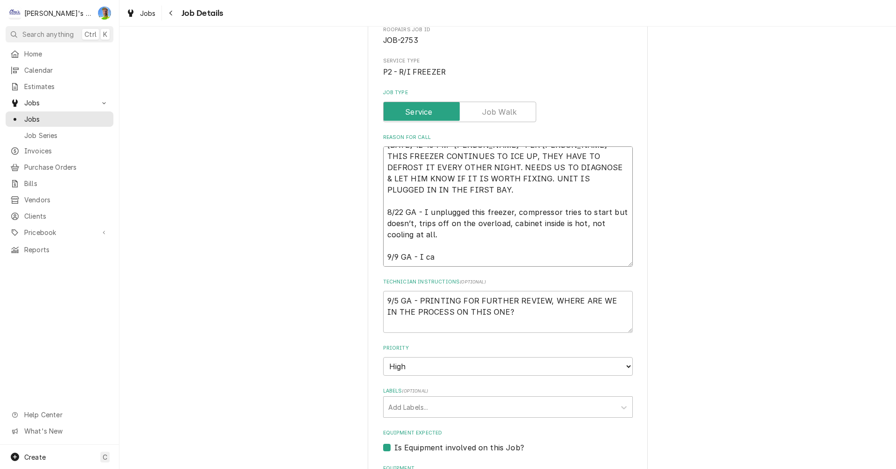
type textarea "8/21/2025 12:45 PM- KOREY- PER JEREMY- THIS FREEZER CONTINUES TO ICE UP, THEY H…"
type textarea "x"
type textarea "8/21/2025 12:45 PM- KOREY- PER JEREMY- THIS FREEZER CONTINUES TO ICE UP, THEY H…"
type textarea "x"
type textarea "8/21/2025 12:45 PM- KOREY- PER JEREMY- THIS FREEZER CONTINUES TO ICE UP, THEY H…"
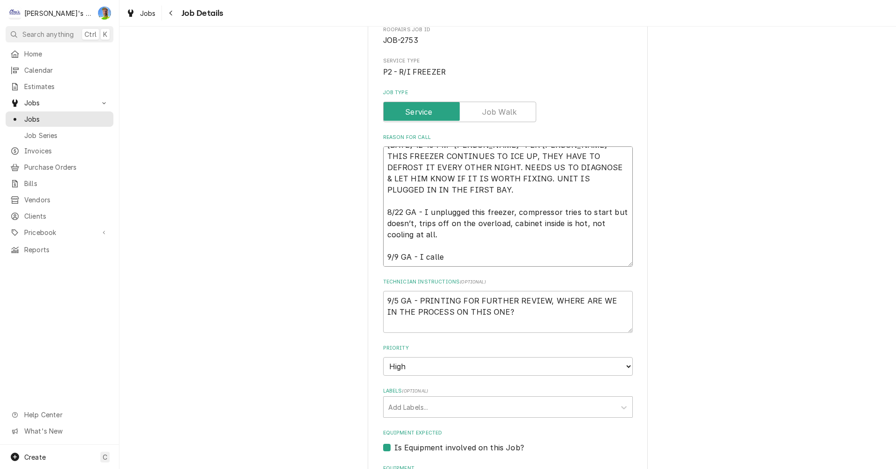
type textarea "x"
type textarea "8/21/2025 12:45 PM- KOREY- PER JEREMY- THIS FREEZER CONTINUES TO ICE UP, THEY H…"
type textarea "x"
type textarea "8/21/2025 12:45 PM- KOREY- PER JEREMY- THIS FREEZER CONTINUES TO ICE UP, THEY H…"
type textarea "x"
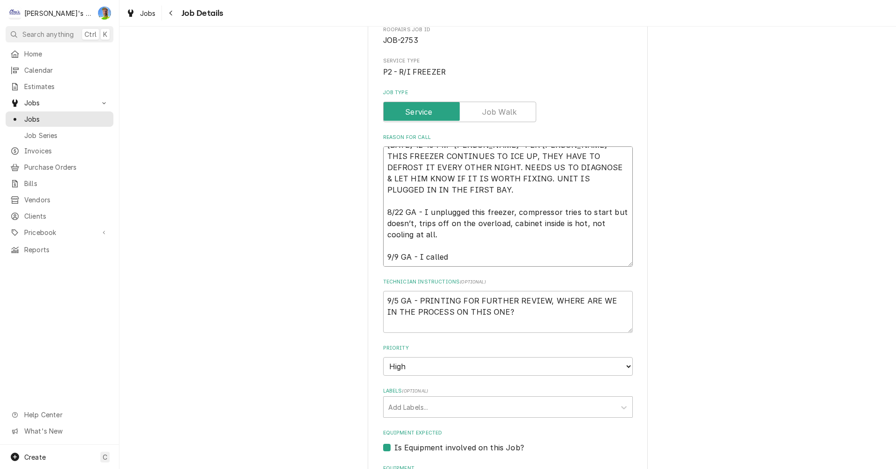
type textarea "8/21/2025 12:45 PM- KOREY- PER JEREMY- THIS FREEZER CONTINUES TO ICE UP, THEY H…"
type textarea "x"
type textarea "8/21/2025 12:45 PM- KOREY- PER JEREMY- THIS FREEZER CONTINUES TO ICE UP, THEY H…"
type textarea "x"
type textarea "8/21/2025 12:45 PM- KOREY- PER JEREMY- THIS FREEZER CONTINUES TO ICE UP, THEY H…"
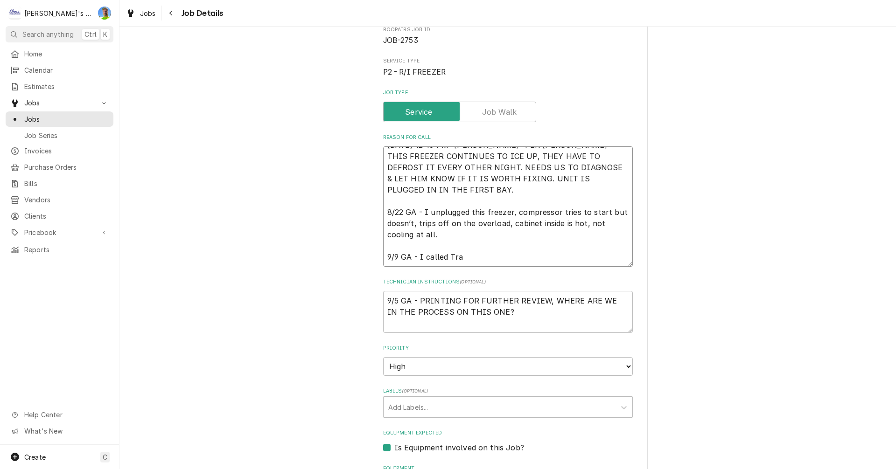
type textarea "x"
type textarea "8/21/2025 12:45 PM- KOREY- PER JEREMY- THIS FREEZER CONTINUES TO ICE UP, THEY H…"
type textarea "x"
type textarea "8/21/2025 12:45 PM- KOREY- PER JEREMY- THIS FREEZER CONTINUES TO ICE UP, THEY H…"
type textarea "x"
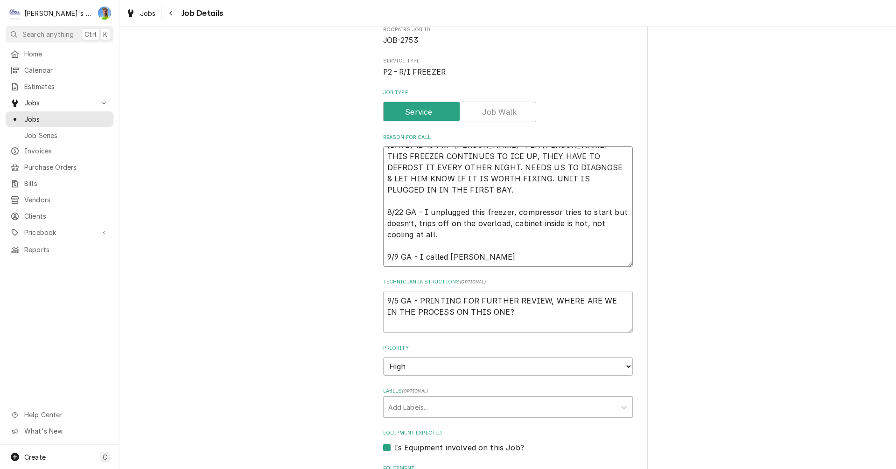
type textarea "8/21/2025 12:45 PM- KOREY- PER JEREMY- THIS FREEZER CONTINUES TO ICE UP, THEY H…"
type textarea "x"
type textarea "8/21/2025 12:45 PM- KOREY- PER JEREMY- THIS FREEZER CONTINUES TO ICE UP, THEY H…"
type textarea "x"
type textarea "8/21/2025 12:45 PM- KOREY- PER JEREMY- THIS FREEZER CONTINUES TO ICE UP, THEY H…"
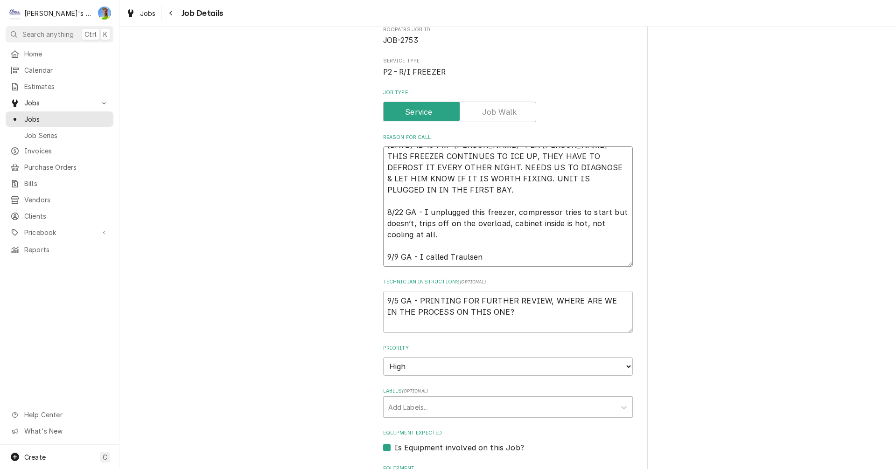
type textarea "x"
type textarea "8/21/2025 12:45 PM- KOREY- PER JEREMY- THIS FREEZER CONTINUES TO ICE UP, THEY H…"
type textarea "x"
type textarea "8/21/2025 12:45 PM- KOREY- PER JEREMY- THIS FREEZER CONTINUES TO ICE UP, THEY H…"
type textarea "x"
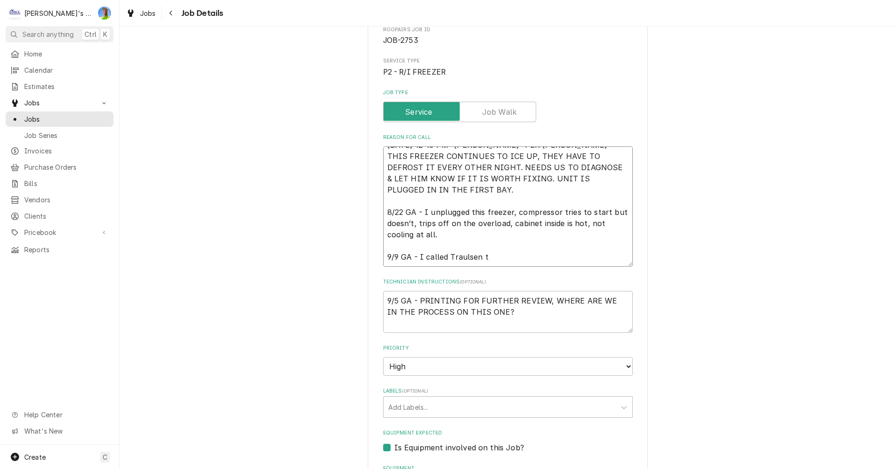
type textarea "8/21/2025 12:45 PM- KOREY- PER JEREMY- THIS FREEZER CONTINUES TO ICE UP, THEY H…"
type textarea "x"
type textarea "8/21/2025 12:45 PM- KOREY- PER JEREMY- THIS FREEZER CONTINUES TO ICE UP, THEY H…"
type textarea "x"
type textarea "8/21/2025 12:45 PM- KOREY- PER JEREMY- THIS FREEZER CONTINUES TO ICE UP, THEY H…"
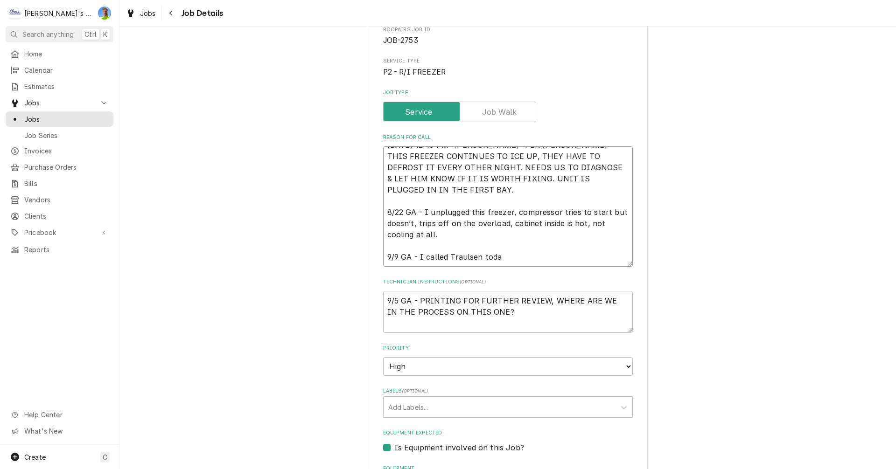
type textarea "x"
type textarea "8/21/2025 12:45 PM- KOREY- PER JEREMY- THIS FREEZER CONTINUES TO ICE UP, THEY H…"
type textarea "x"
type textarea "8/21/2025 12:45 PM- KOREY- PER JEREMY- THIS FREEZER CONTINUES TO ICE UP, THEY H…"
type textarea "x"
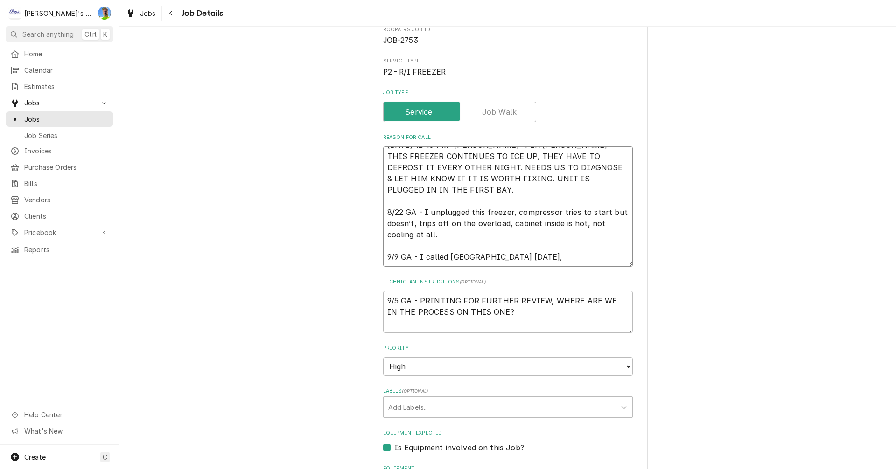
type textarea "8/21/2025 12:45 PM- KOREY- PER JEREMY- THIS FREEZER CONTINUES TO ICE UP, THEY H…"
type textarea "x"
type textarea "8/21/2025 12:45 PM- KOREY- PER JEREMY- THIS FREEZER CONTINUES TO ICE UP, THEY H…"
type textarea "x"
type textarea "8/21/2025 12:45 PM- KOREY- PER JEREMY- THIS FREEZER CONTINUES TO ICE UP, THEY H…"
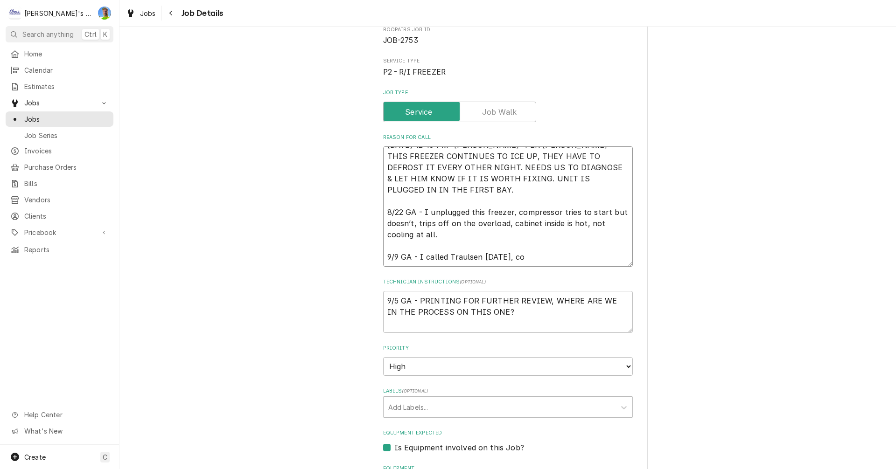
type textarea "x"
type textarea "8/21/2025 12:45 PM- KOREY- PER JEREMY- THIS FREEZER CONTINUES TO ICE UP, THEY H…"
type textarea "x"
type textarea "8/21/2025 12:45 PM- KOREY- PER JEREMY- THIS FREEZER CONTINUES TO ICE UP, THEY H…"
type textarea "x"
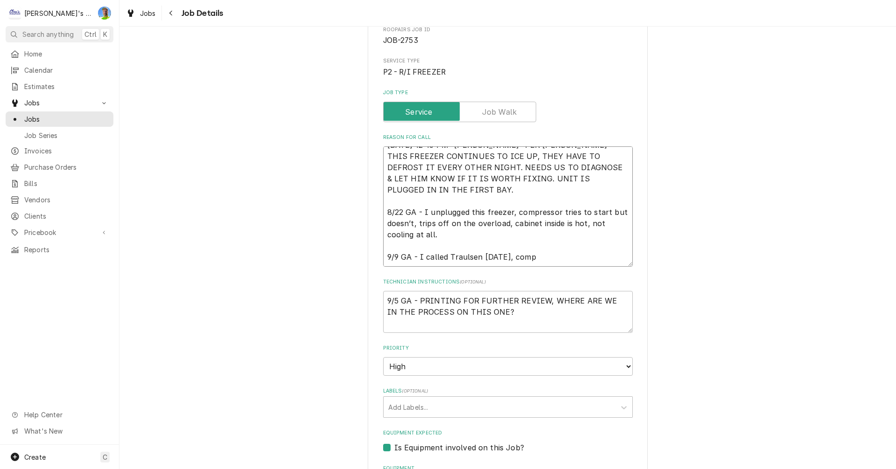
type textarea "8/21/2025 12:45 PM- KOREY- PER JEREMY- THIS FREEZER CONTINUES TO ICE UP, THEY H…"
type textarea "x"
type textarea "8/21/2025 12:45 PM- KOREY- PER JEREMY- THIS FREEZER CONTINUES TO ICE UP, THEY H…"
type textarea "x"
type textarea "8/21/2025 12:45 PM- KOREY- PER JEREMY- THIS FREEZER CONTINUES TO ICE UP, THEY H…"
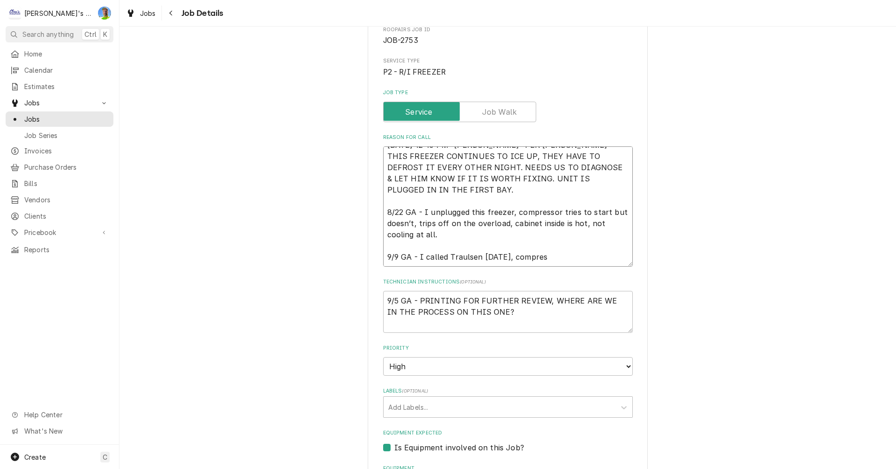
type textarea "x"
type textarea "8/21/2025 12:45 PM- KOREY- PER JEREMY- THIS FREEZER CONTINUES TO ICE UP, THEY H…"
type textarea "x"
type textarea "8/21/2025 12:45 PM- KOREY- PER JEREMY- THIS FREEZER CONTINUES TO ICE UP, THEY H…"
type textarea "x"
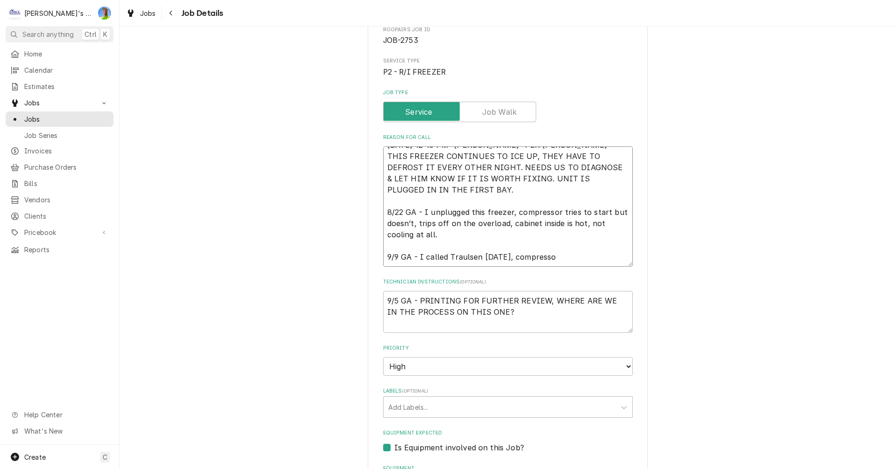
type textarea "8/21/2025 12:45 PM- KOREY- PER JEREMY- THIS FREEZER CONTINUES TO ICE UP, THEY H…"
type textarea "x"
type textarea "8/21/2025 12:45 PM- KOREY- PER JEREMY- THIS FREEZER CONTINUES TO ICE UP, THEY H…"
type textarea "x"
type textarea "8/21/2025 12:45 PM- KOREY- PER JEREMY- THIS FREEZER CONTINUES TO ICE UP, THEY H…"
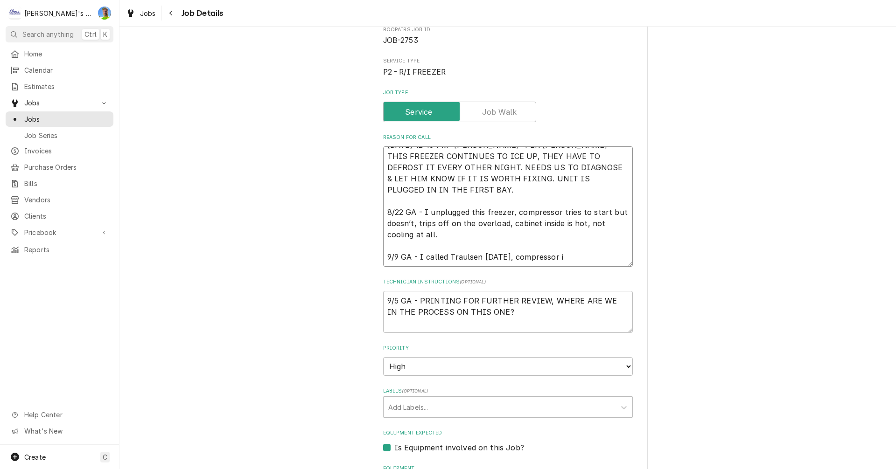
type textarea "x"
type textarea "8/21/2025 12:45 PM- KOREY- PER JEREMY- THIS FREEZER CONTINUES TO ICE UP, THEY H…"
type textarea "x"
type textarea "8/21/2025 12:45 PM- KOREY- PER JEREMY- THIS FREEZER CONTINUES TO ICE UP, THEY H…"
type textarea "x"
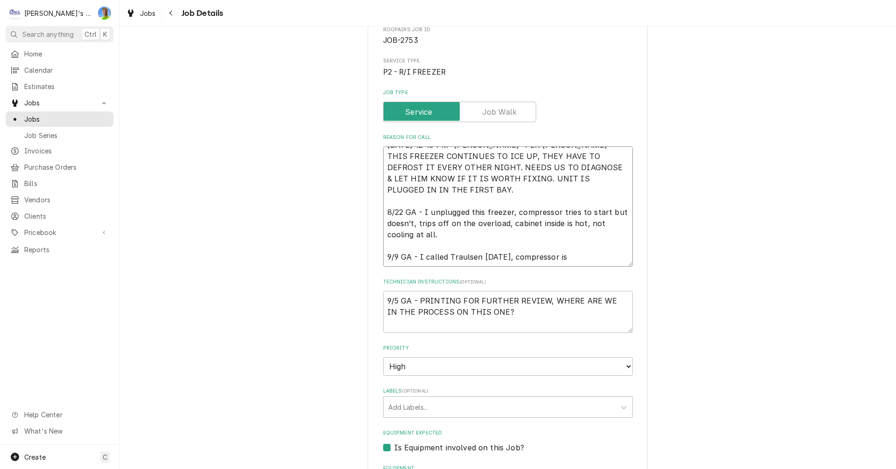
type textarea "8/21/2025 12:45 PM- KOREY- PER JEREMY- THIS FREEZER CONTINUES TO ICE UP, THEY H…"
type textarea "x"
type textarea "8/21/2025 12:45 PM- KOREY- PER JEREMY- THIS FREEZER CONTINUES TO ICE UP, THEY H…"
type textarea "x"
type textarea "8/21/2025 12:45 PM- KOREY- PER JEREMY- THIS FREEZER CONTINUES TO ICE UP, THEY H…"
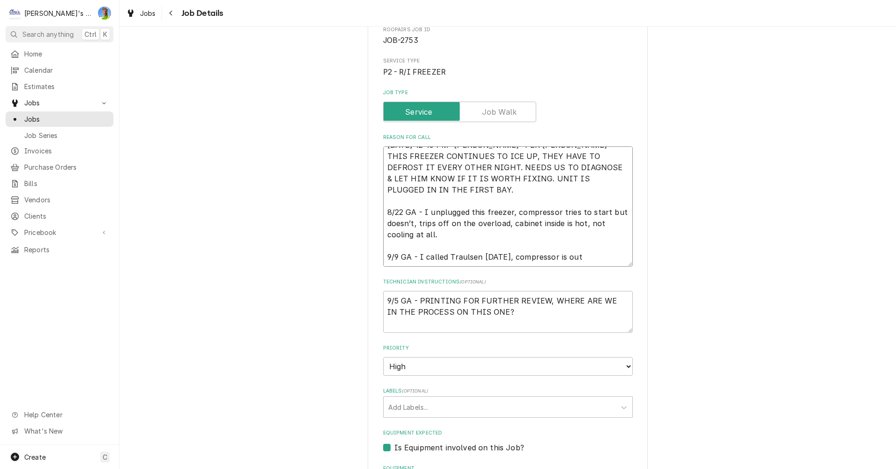
type textarea "x"
type textarea "8/21/2025 12:45 PM- KOREY- PER JEREMY- THIS FREEZER CONTINUES TO ICE UP, THEY H…"
type textarea "x"
type textarea "8/21/2025 12:45 PM- KOREY- PER JEREMY- THIS FREEZER CONTINUES TO ICE UP, THEY H…"
type textarea "x"
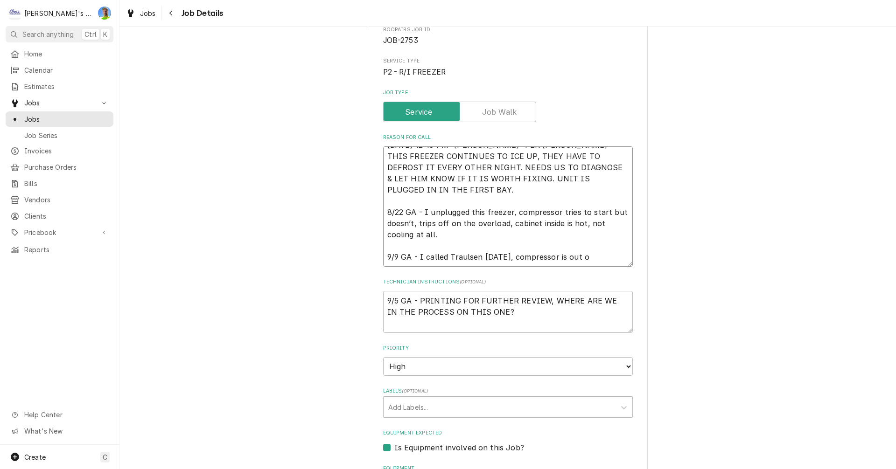
type textarea "8/21/2025 12:45 PM- KOREY- PER JEREMY- THIS FREEZER CONTINUES TO ICE UP, THEY H…"
type textarea "x"
type textarea "8/21/2025 12:45 PM- KOREY- PER JEREMY- THIS FREEZER CONTINUES TO ICE UP, THEY H…"
type textarea "x"
type textarea "8/21/2025 12:45 PM- KOREY- PER JEREMY- THIS FREEZER CONTINUES TO ICE UP, THEY H…"
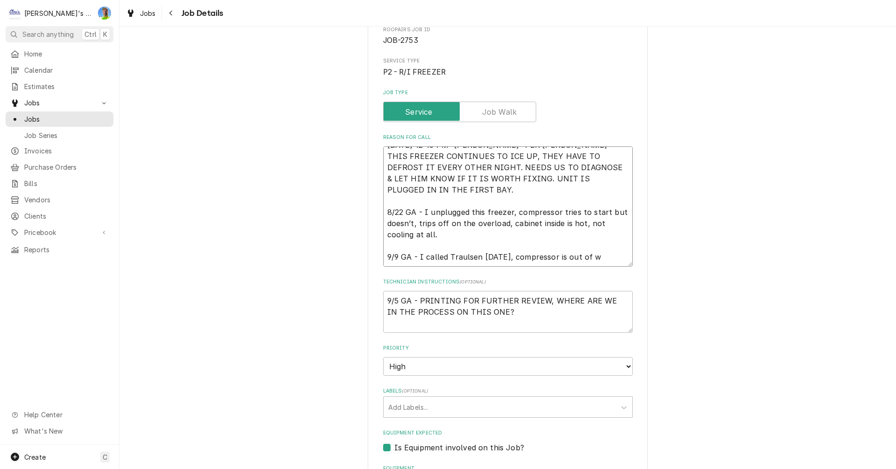
type textarea "x"
type textarea "8/21/2025 12:45 PM- KOREY- PER JEREMY- THIS FREEZER CONTINUES TO ICE UP, THEY H…"
type textarea "x"
type textarea "8/21/2025 12:45 PM- KOREY- PER JEREMY- THIS FREEZER CONTINUES TO ICE UP, THEY H…"
type textarea "x"
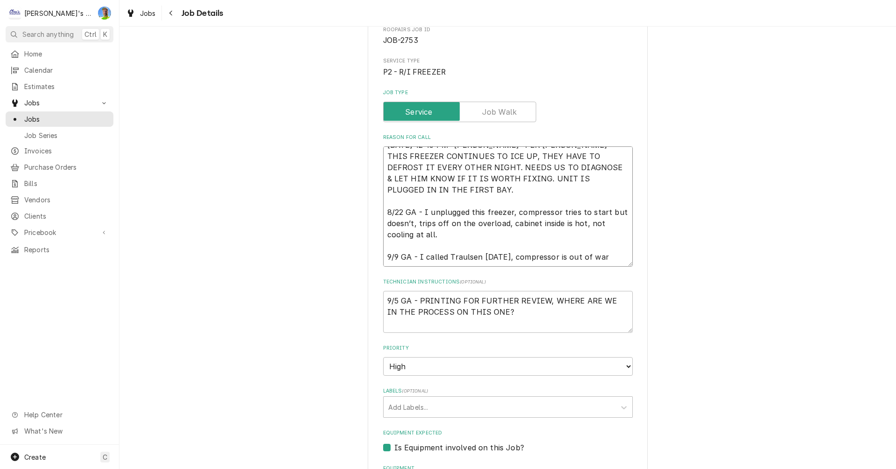
type textarea "8/21/2025 12:45 PM- KOREY- PER JEREMY- THIS FREEZER CONTINUES TO ICE UP, THEY H…"
type textarea "x"
type textarea "8/21/2025 12:45 PM- KOREY- PER JEREMY- THIS FREEZER CONTINUES TO ICE UP, THEY H…"
type textarea "x"
type textarea "8/21/2025 12:45 PM- KOREY- PER JEREMY- THIS FREEZER CONTINUES TO ICE UP, THEY H…"
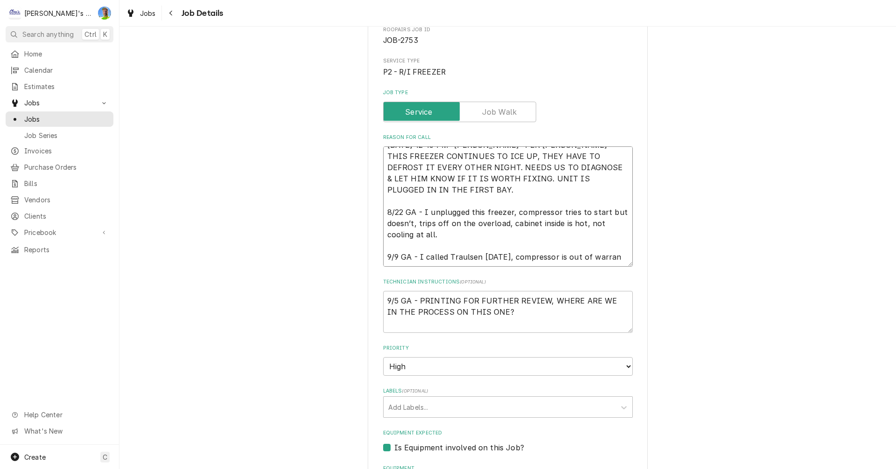
type textarea "x"
type textarea "8/21/2025 12:45 PM- KOREY- PER JEREMY- THIS FREEZER CONTINUES TO ICE UP, THEY H…"
type textarea "x"
type textarea "8/21/2025 12:45 PM- KOREY- PER JEREMY- THIS FREEZER CONTINUES TO ICE UP, THEY H…"
type textarea "x"
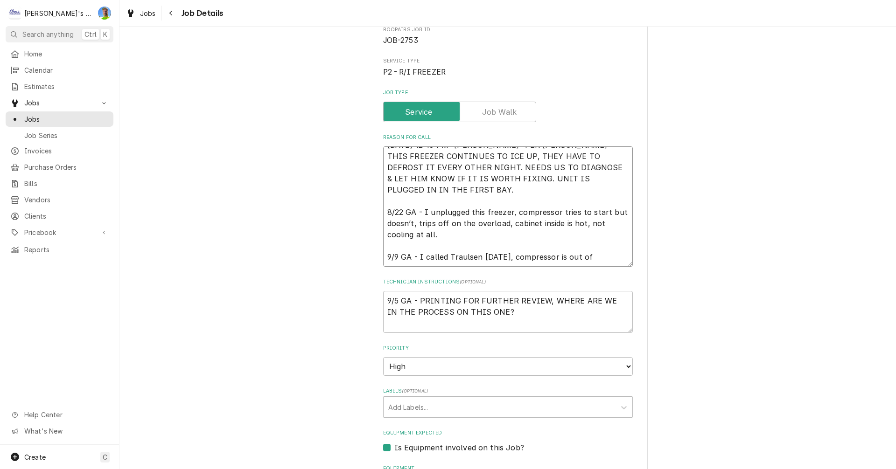
type textarea "8/21/2025 12:45 PM- KOREY- PER JEREMY- THIS FREEZER CONTINUES TO ICE UP, THEY H…"
type textarea "x"
type textarea "8/21/2025 12:45 PM- KOREY- PER JEREMY- THIS FREEZER CONTINUES TO ICE UP, THEY H…"
type textarea "x"
type textarea "8/21/2025 12:45 PM- KOREY- PER JEREMY- THIS FREEZER CONTINUES TO ICE UP, THEY H…"
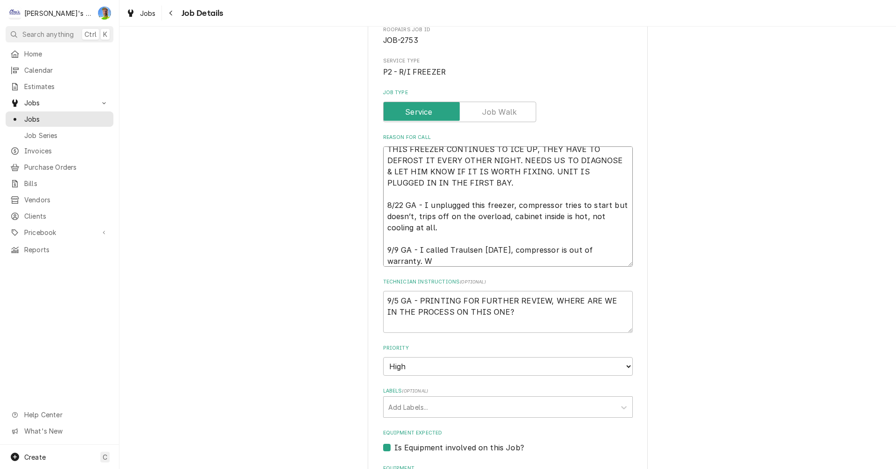
type textarea "x"
type textarea "8/21/2025 12:45 PM- KOREY- PER JEREMY- THIS FREEZER CONTINUES TO ICE UP, THEY H…"
type textarea "x"
type textarea "8/21/2025 12:45 PM- KOREY- PER JEREMY- THIS FREEZER CONTINUES TO ICE UP, THEY H…"
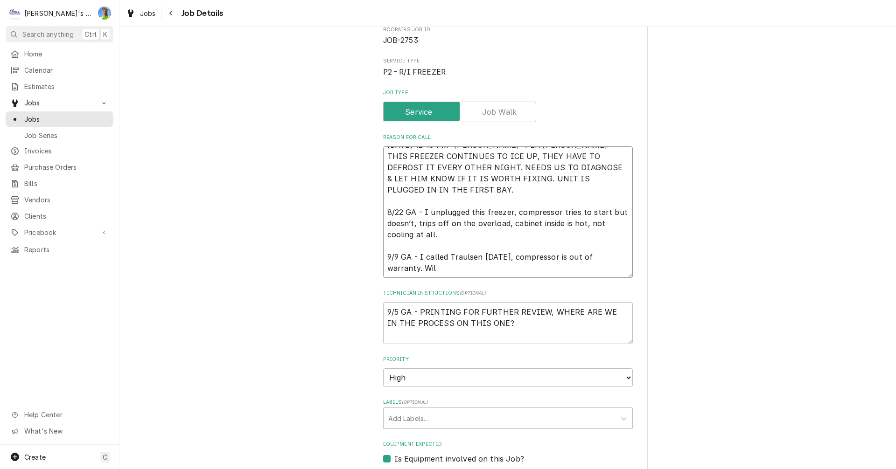
type textarea "x"
type textarea "8/21/2025 12:45 PM- KOREY- PER JEREMY- THIS FREEZER CONTINUES TO ICE UP, THEY H…"
type textarea "x"
type textarea "8/21/2025 12:45 PM- KOREY- PER JEREMY- THIS FREEZER CONTINUES TO ICE UP, THEY H…"
type textarea "x"
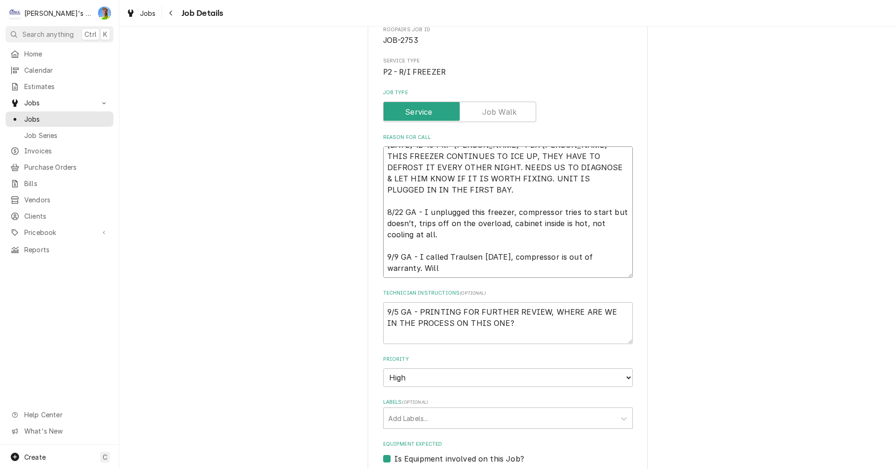
type textarea "8/21/2025 12:45 PM- KOREY- PER JEREMY- THIS FREEZER CONTINUES TO ICE UP, THEY H…"
type textarea "x"
type textarea "8/21/2025 12:45 PM- KOREY- PER JEREMY- THIS FREEZER CONTINUES TO ICE UP, THEY H…"
type textarea "x"
type textarea "8/21/2025 12:45 PM- KOREY- PER JEREMY- THIS FREEZER CONTINUES TO ICE UP, THEY H…"
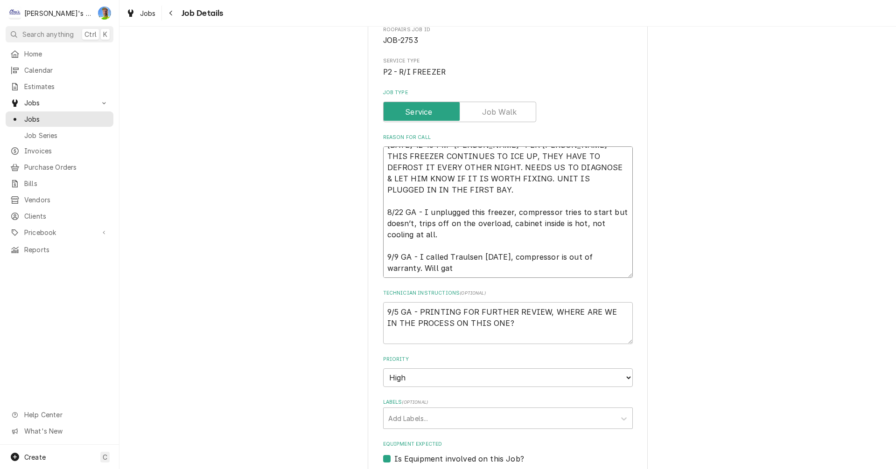
type textarea "x"
type textarea "8/21/2025 12:45 PM- KOREY- PER JEREMY- THIS FREEZER CONTINUES TO ICE UP, THEY H…"
type textarea "x"
type textarea "8/21/2025 12:45 PM- KOREY- PER JEREMY- THIS FREEZER CONTINUES TO ICE UP, THEY H…"
type textarea "x"
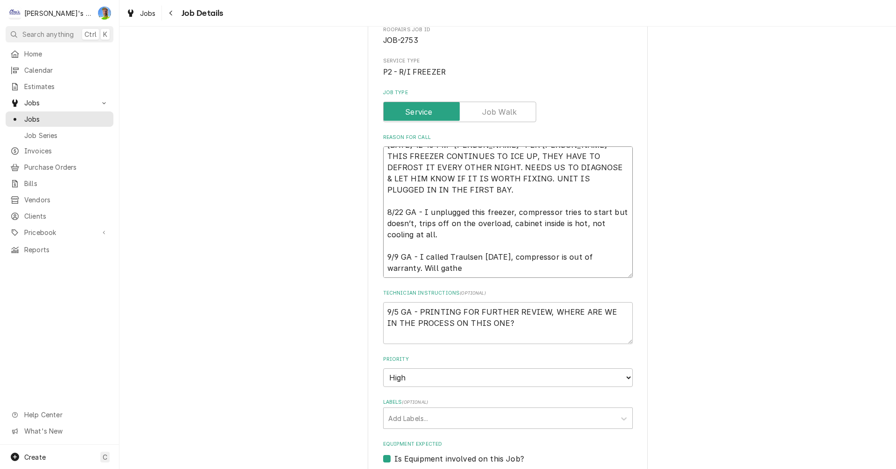
type textarea "8/21/2025 12:45 PM- KOREY- PER JEREMY- THIS FREEZER CONTINUES TO ICE UP, THEY H…"
type textarea "x"
type textarea "8/21/2025 12:45 PM- KOREY- PER JEREMY- THIS FREEZER CONTINUES TO ICE UP, THEY H…"
type textarea "x"
type textarea "8/21/2025 12:45 PM- KOREY- PER JEREMY- THIS FREEZER CONTINUES TO ICE UP, THEY H…"
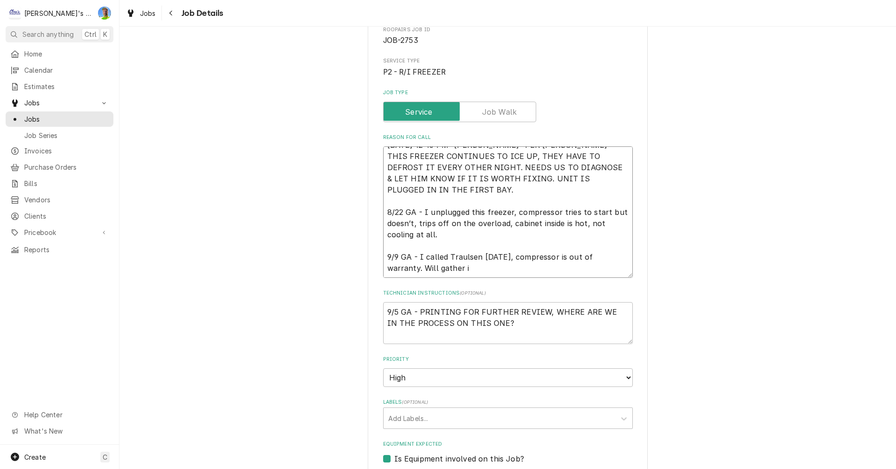
type textarea "x"
type textarea "8/21/2025 12:45 PM- KOREY- PER JEREMY- THIS FREEZER CONTINUES TO ICE UP, THEY H…"
type textarea "x"
type textarea "8/21/2025 12:45 PM- KOREY- PER JEREMY- THIS FREEZER CONTINUES TO ICE UP, THEY H…"
type textarea "x"
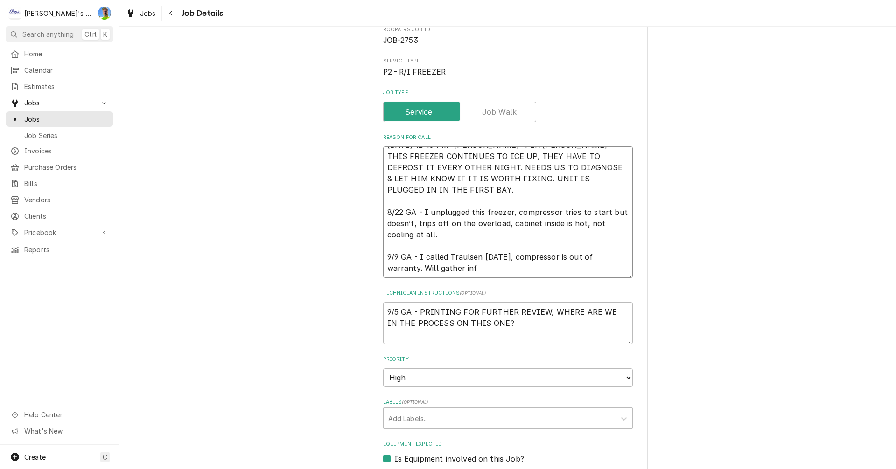
type textarea "8/21/2025 12:45 PM- KOREY- PER JEREMY- THIS FREEZER CONTINUES TO ICE UP, THEY H…"
type textarea "x"
type textarea "8/21/2025 12:45 PM- KOREY- PER JEREMY- THIS FREEZER CONTINUES TO ICE UP, THEY H…"
type textarea "x"
type textarea "8/21/2025 12:45 PM- KOREY- PER JEREMY- THIS FREEZER CONTINUES TO ICE UP, THEY H…"
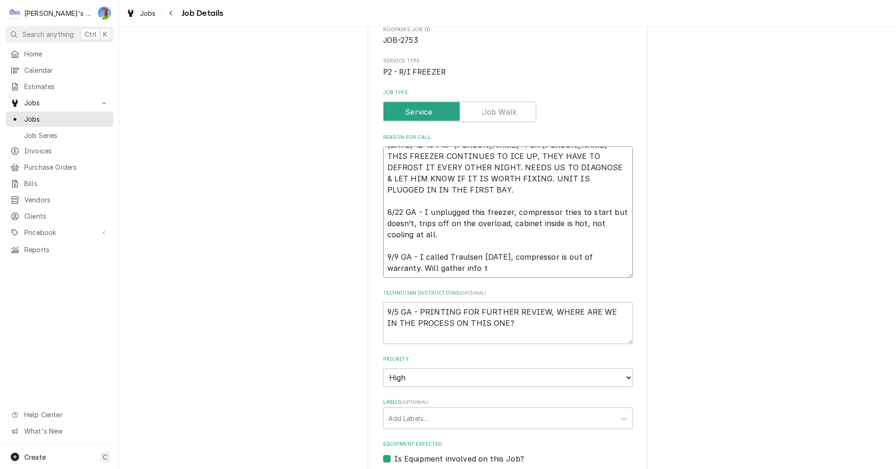
type textarea "x"
type textarea "8/21/2025 12:45 PM- KOREY- PER JEREMY- THIS FREEZER CONTINUES TO ICE UP, THEY H…"
type textarea "x"
type textarea "8/21/2025 12:45 PM- KOREY- PER JEREMY- THIS FREEZER CONTINUES TO ICE UP, THEY H…"
type textarea "x"
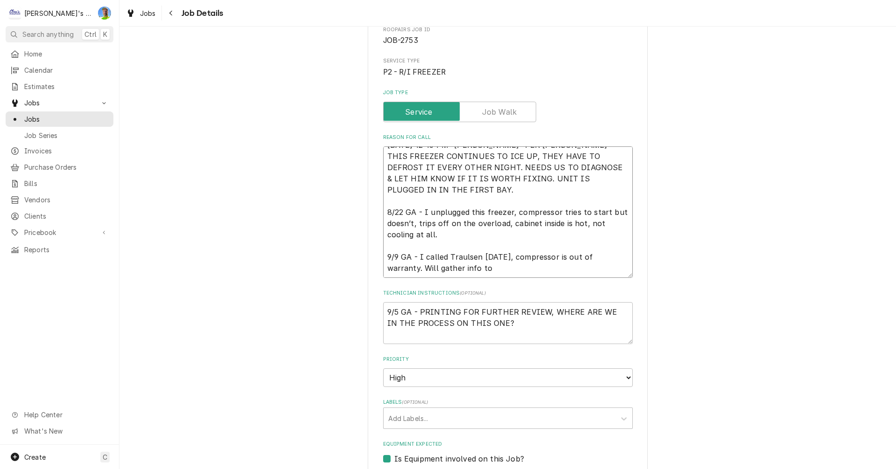
type textarea "8/21/2025 12:45 PM- KOREY- PER JEREMY- THIS FREEZER CONTINUES TO ICE UP, THEY H…"
type textarea "x"
type textarea "8/21/2025 12:45 PM- KOREY- PER JEREMY- THIS FREEZER CONTINUES TO ICE UP, THEY H…"
type textarea "x"
type textarea "8/21/2025 12:45 PM- KOREY- PER JEREMY- THIS FREEZER CONTINUES TO ICE UP, THEY H…"
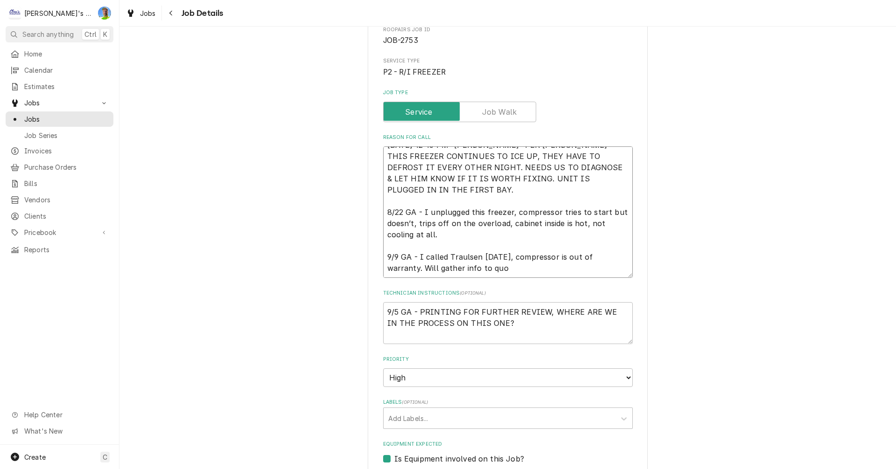
type textarea "x"
type textarea "8/21/2025 12:45 PM- KOREY- PER JEREMY- THIS FREEZER CONTINUES TO ICE UP, THEY H…"
type textarea "x"
type textarea "8/21/2025 12:45 PM- KOREY- PER JEREMY- THIS FREEZER CONTINUES TO ICE UP, THEY H…"
type textarea "x"
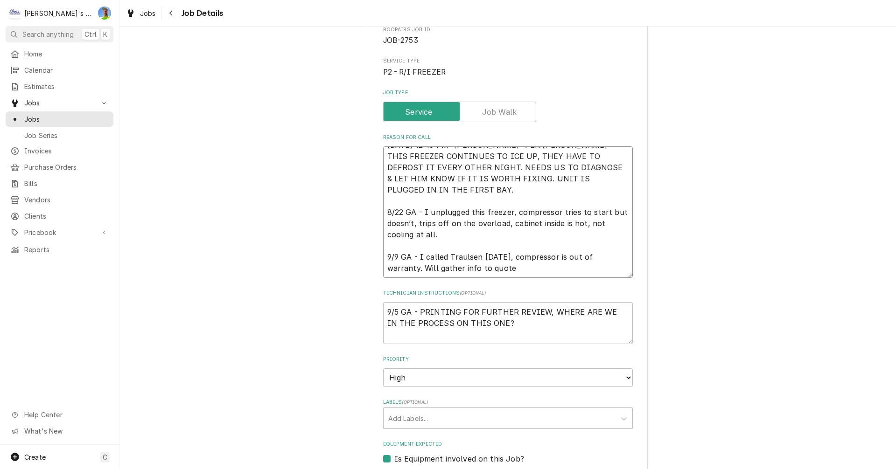
type textarea "8/21/2025 12:45 PM- KOREY- PER JEREMY- THIS FREEZER CONTINUES TO ICE UP, THEY H…"
type textarea "x"
type textarea "8/21/2025 12:45 PM- KOREY- PER JEREMY- THIS FREEZER CONTINUES TO ICE UP, THEY H…"
type textarea "x"
type textarea "8/21/2025 12:45 PM- KOREY- PER JEREMY- THIS FREEZER CONTINUES TO ICE UP, THEY H…"
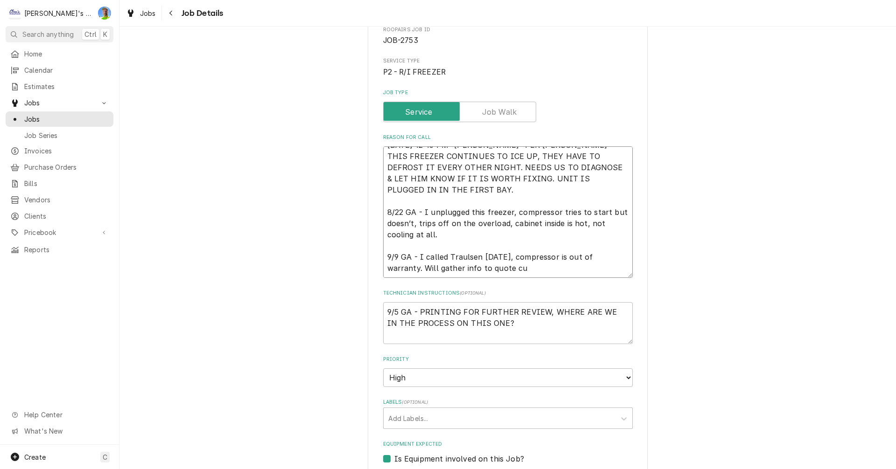
type textarea "x"
type textarea "8/21/2025 12:45 PM- KOREY- PER JEREMY- THIS FREEZER CONTINUES TO ICE UP, THEY H…"
type textarea "x"
type textarea "8/21/2025 12:45 PM- KOREY- PER JEREMY- THIS FREEZER CONTINUES TO ICE UP, THEY H…"
type textarea "x"
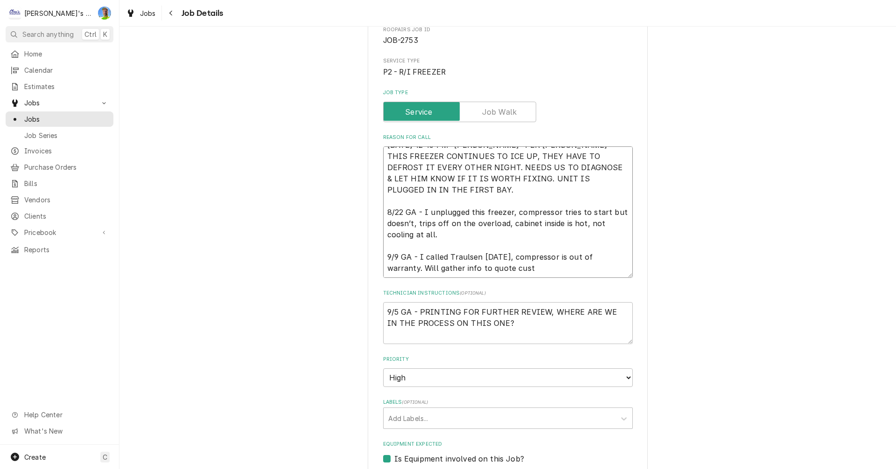
type textarea "8/21/2025 12:45 PM- KOREY- PER JEREMY- THIS FREEZER CONTINUES TO ICE UP, THEY H…"
type textarea "x"
type textarea "8/21/2025 12:45 PM- KOREY- PER JEREMY- THIS FREEZER CONTINUES TO ICE UP, THEY H…"
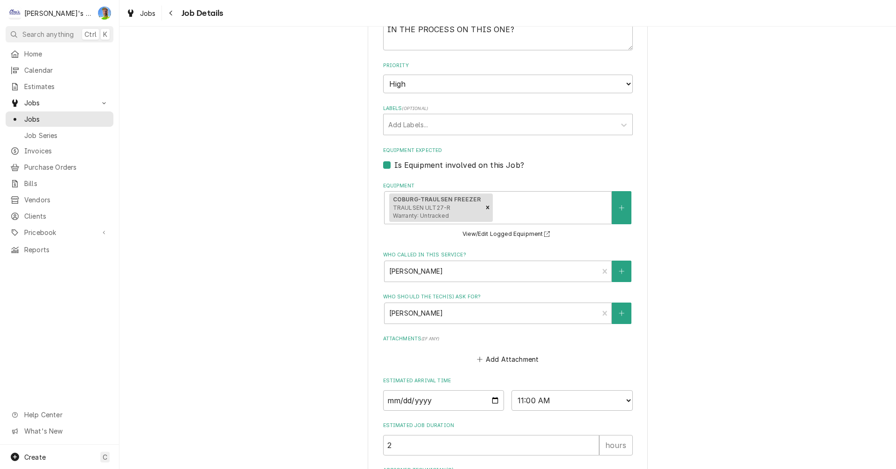
scroll to position [473, 0]
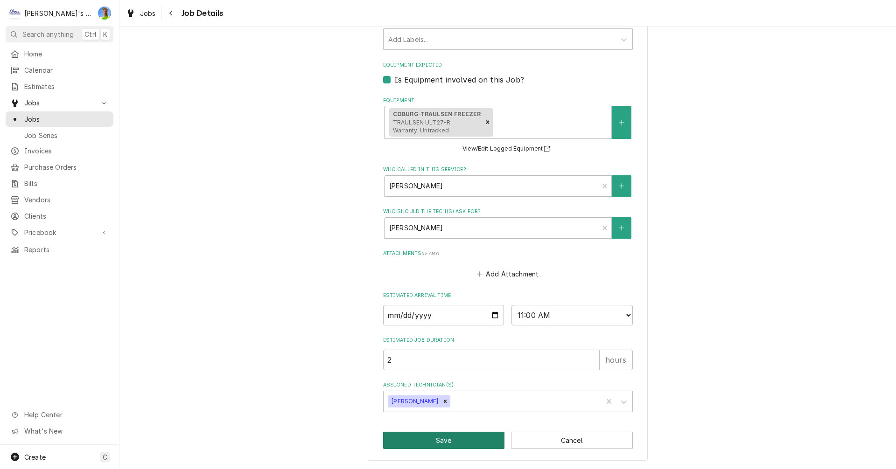
click at [472, 439] on button "Save" at bounding box center [444, 440] width 122 height 17
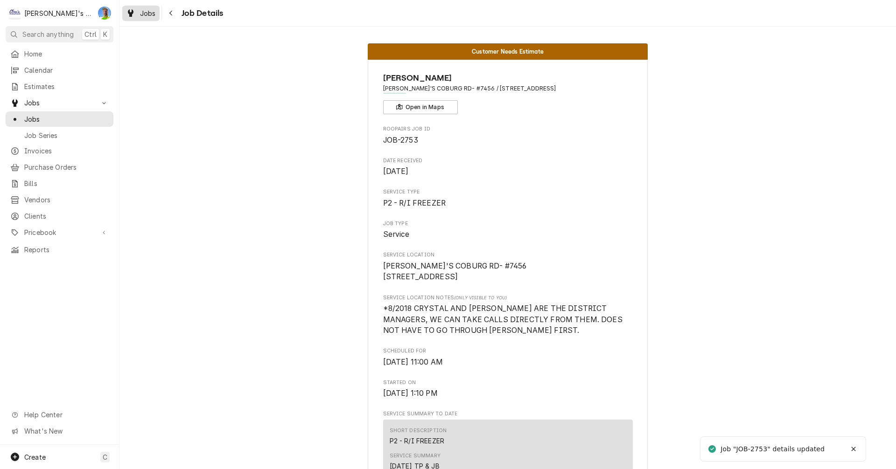
click at [153, 15] on span "Jobs" at bounding box center [148, 13] width 16 height 10
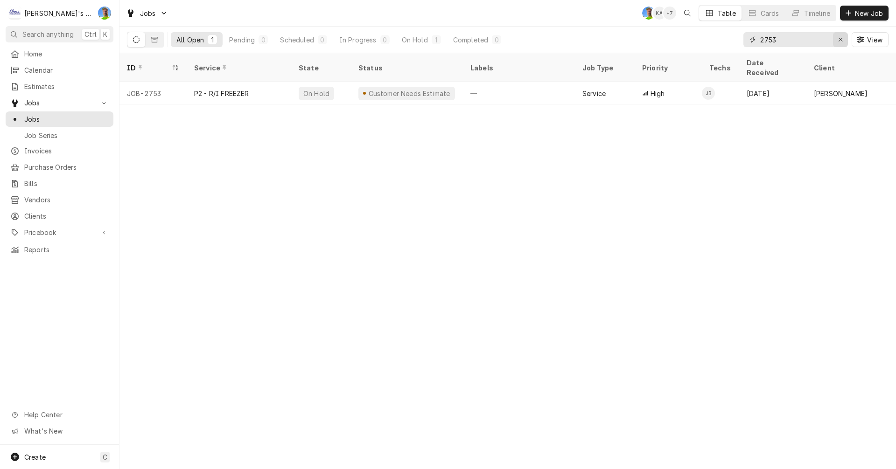
click at [841, 38] on icon "Erase input" at bounding box center [840, 40] width 4 height 4
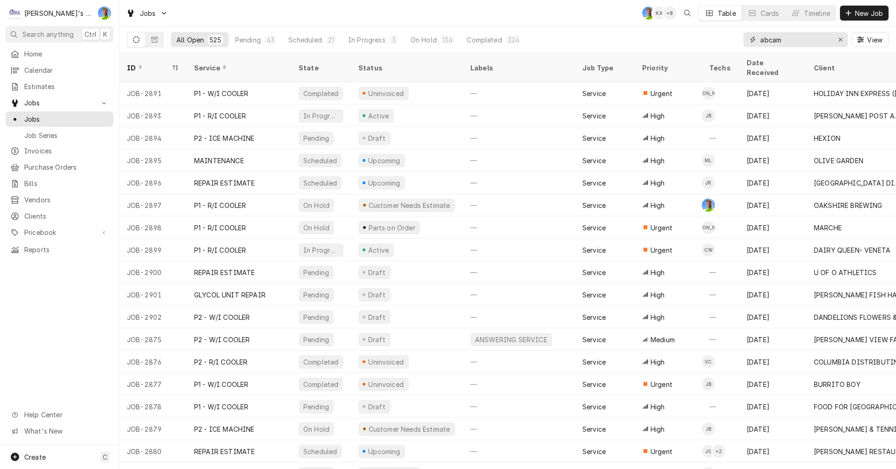
type input "abcam"
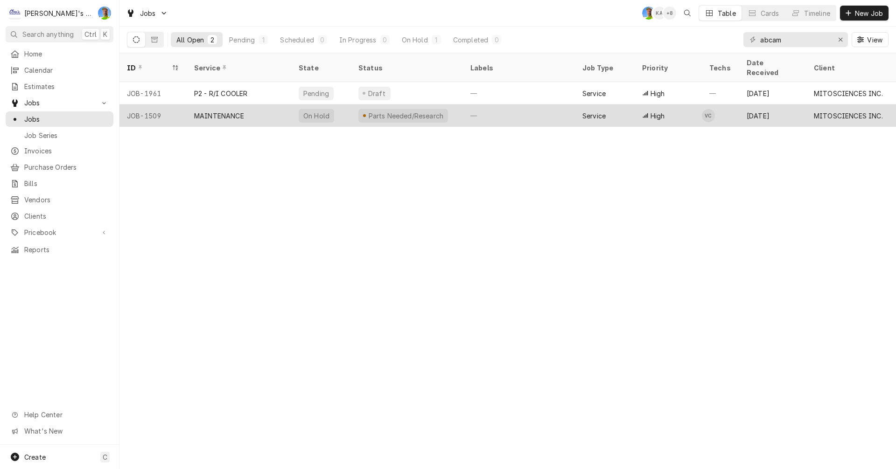
click at [521, 105] on div "—" at bounding box center [519, 116] width 112 height 22
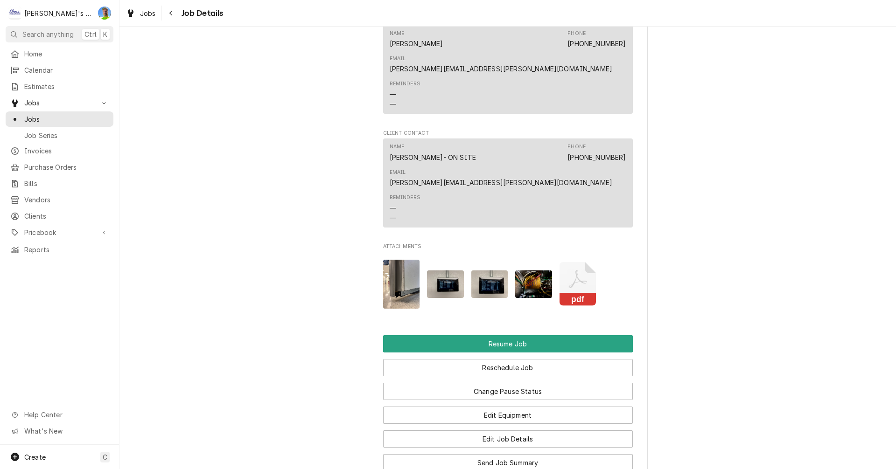
scroll to position [1073, 0]
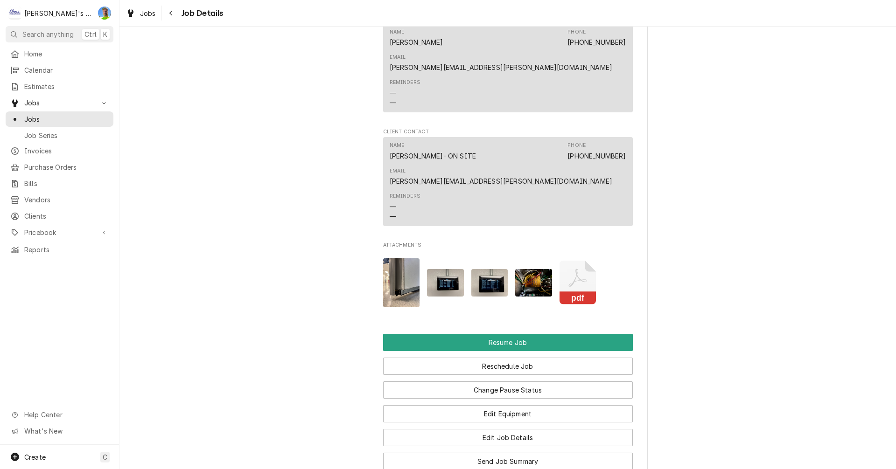
click at [521, 269] on img "Attachments" at bounding box center [533, 283] width 37 height 28
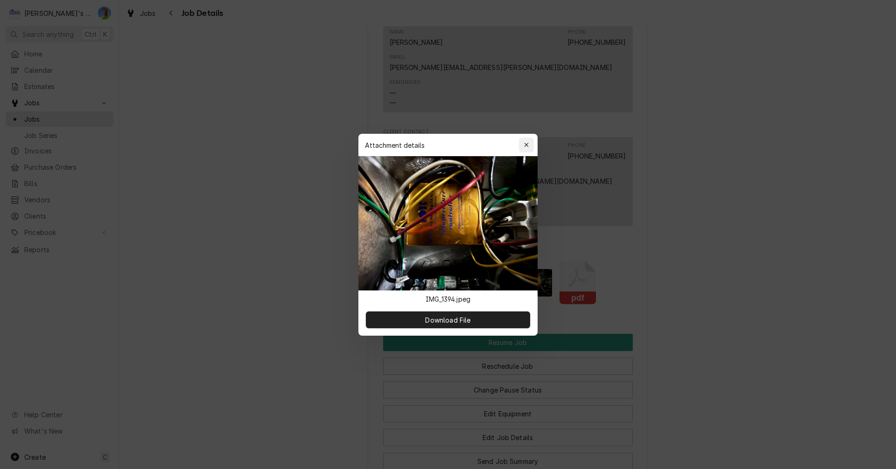
click at [524, 141] on div "button" at bounding box center [526, 144] width 9 height 9
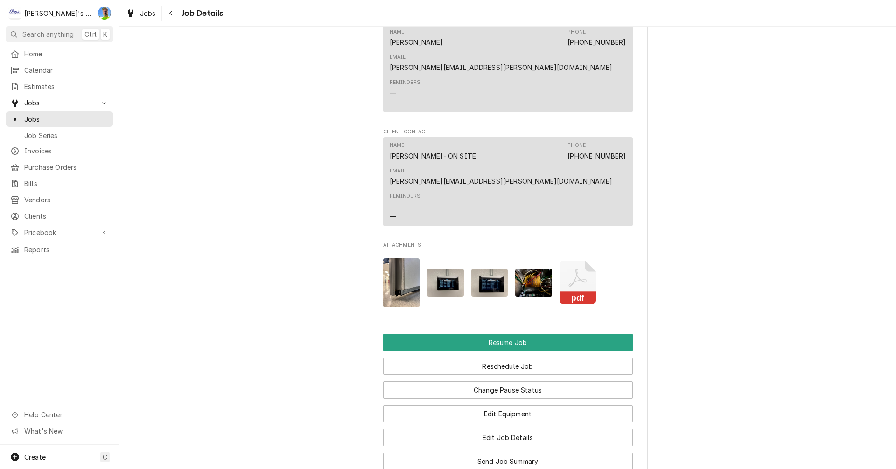
click at [579, 269] on icon "Attachments" at bounding box center [577, 278] width 18 height 18
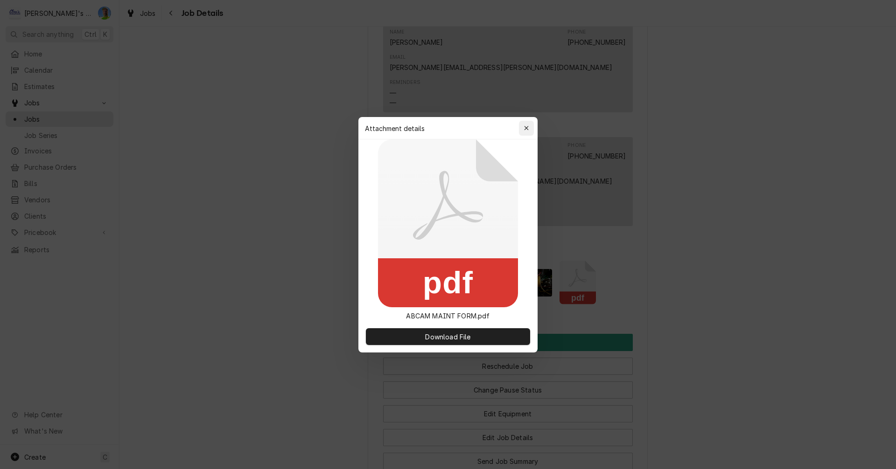
click at [525, 127] on icon "button" at bounding box center [526, 128] width 5 height 7
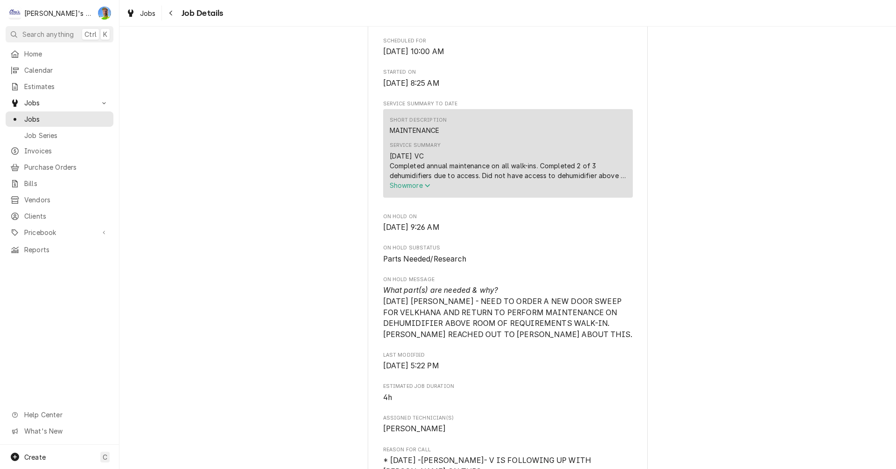
scroll to position [327, 0]
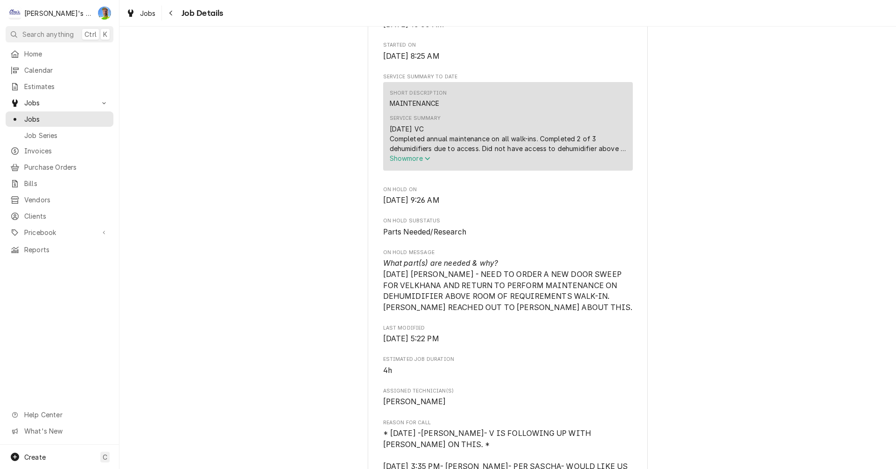
click at [404, 162] on span "Show more" at bounding box center [410, 158] width 41 height 8
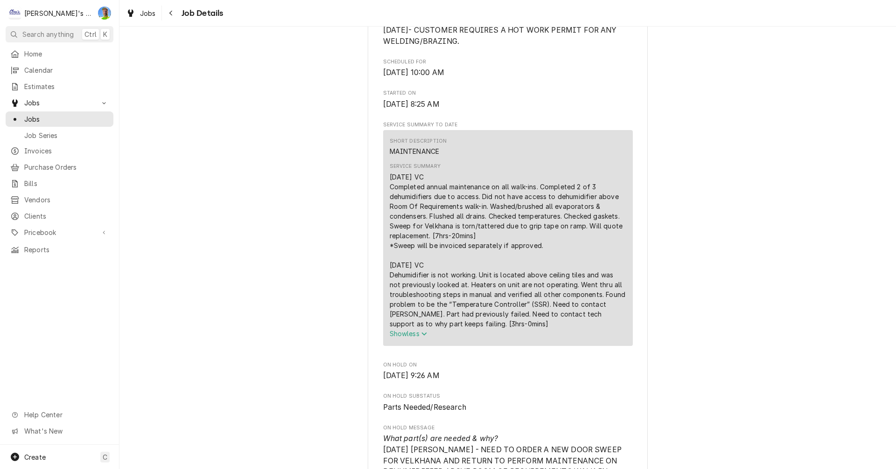
scroll to position [233, 0]
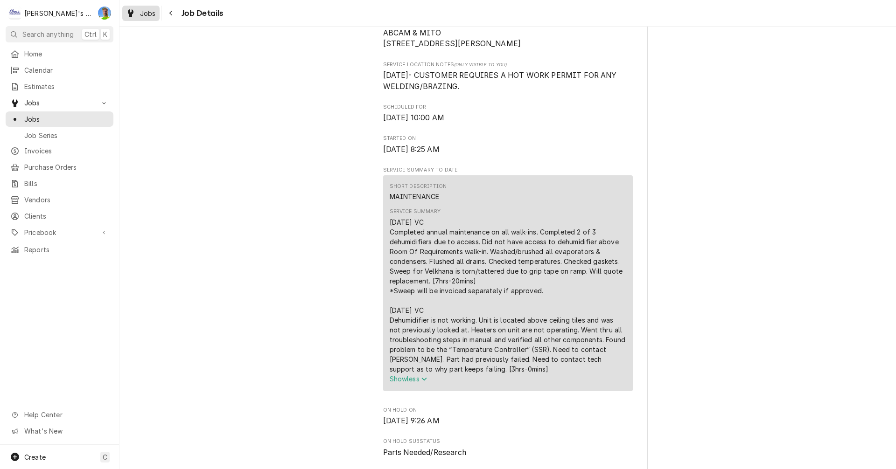
click at [141, 17] on span "Jobs" at bounding box center [148, 13] width 16 height 10
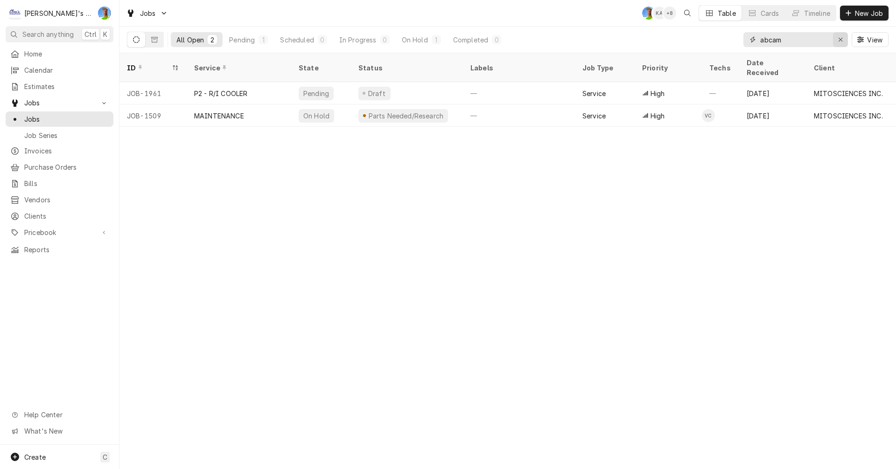
click at [839, 40] on icon "Erase input" at bounding box center [840, 40] width 4 height 4
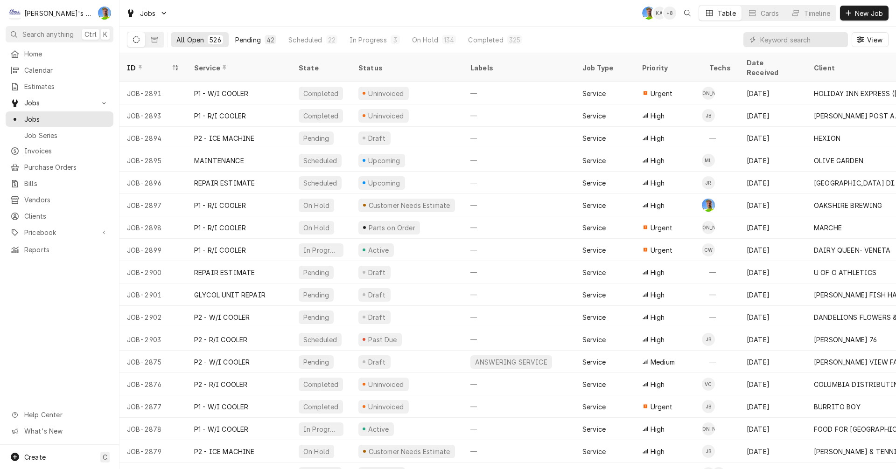
click at [244, 38] on div "Pending" at bounding box center [248, 40] width 26 height 10
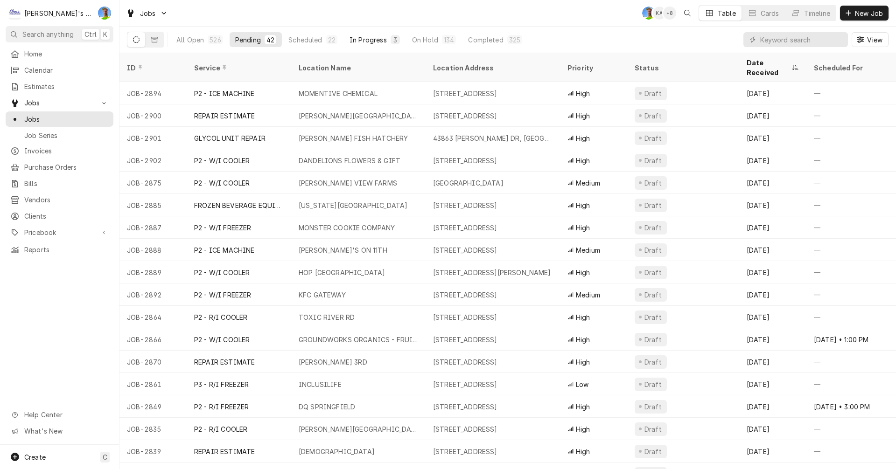
click at [363, 37] on div "In Progress" at bounding box center [367, 40] width 37 height 10
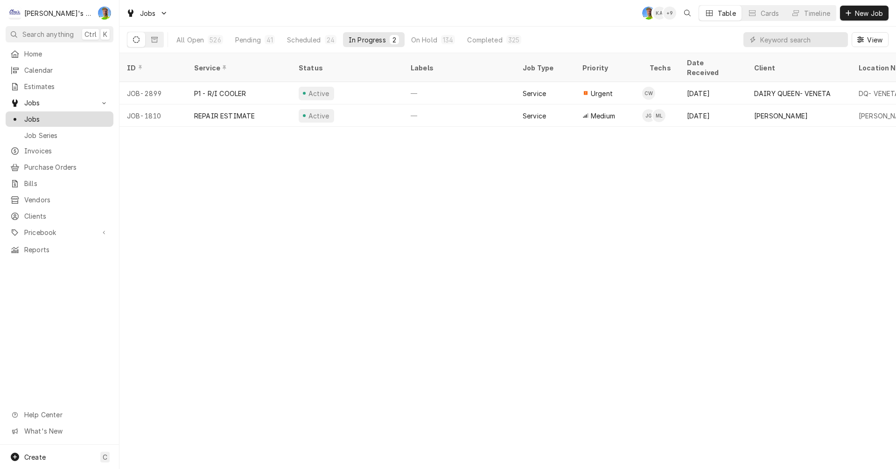
click at [29, 115] on span "Jobs" at bounding box center [66, 119] width 84 height 10
click at [251, 41] on div "Pending" at bounding box center [248, 40] width 26 height 10
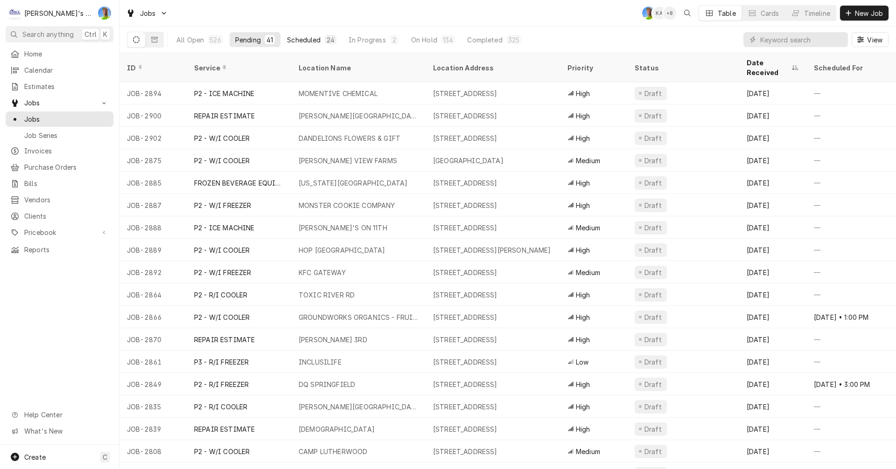
click at [302, 41] on div "Scheduled" at bounding box center [304, 40] width 34 height 10
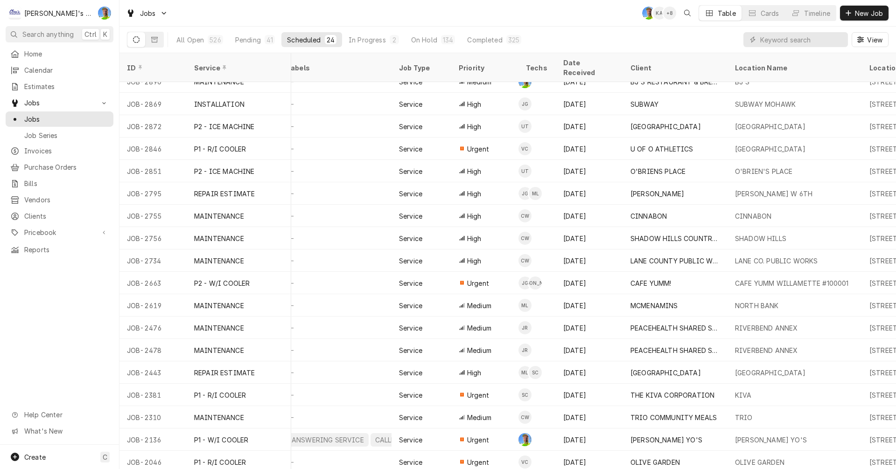
scroll to position [146, 126]
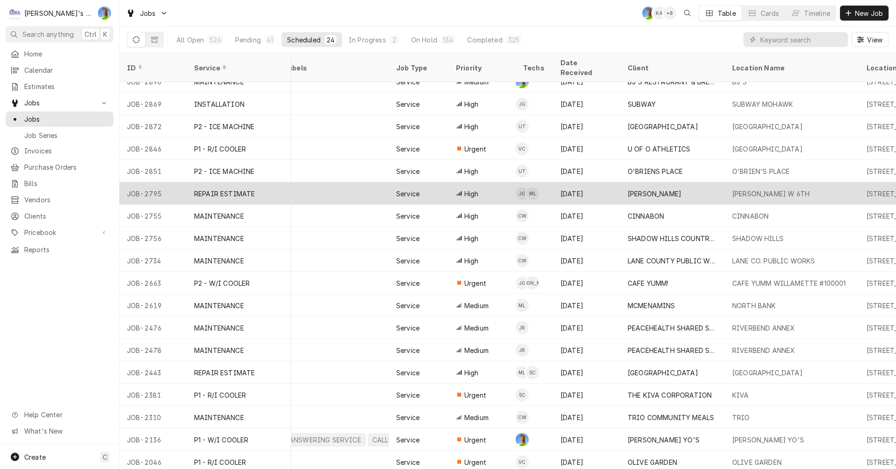
click at [335, 182] on div "—" at bounding box center [333, 193] width 112 height 22
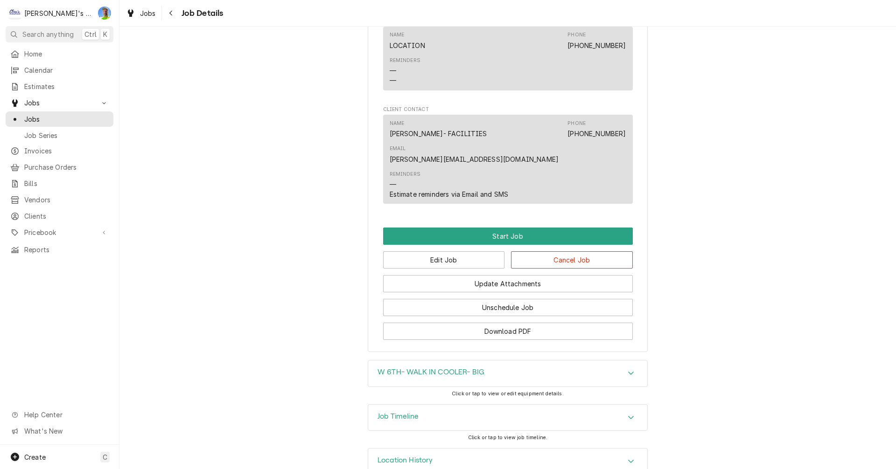
scroll to position [1068, 0]
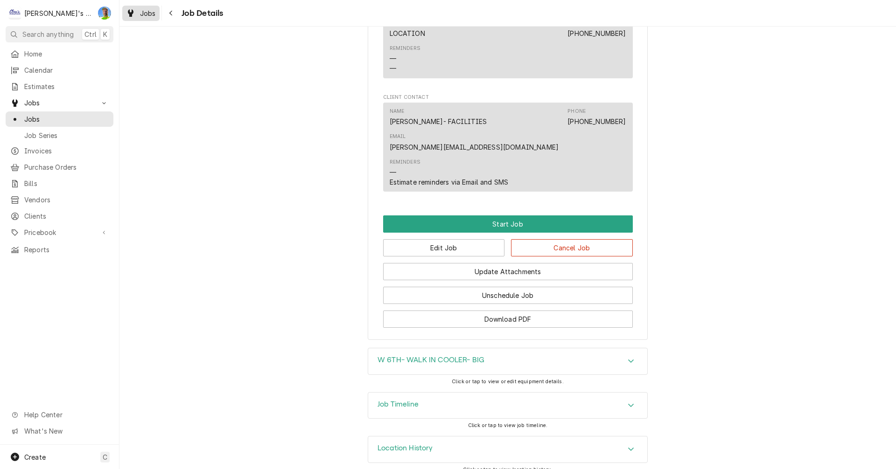
click at [147, 15] on span "Jobs" at bounding box center [148, 13] width 16 height 10
